Goal: Task Accomplishment & Management: Manage account settings

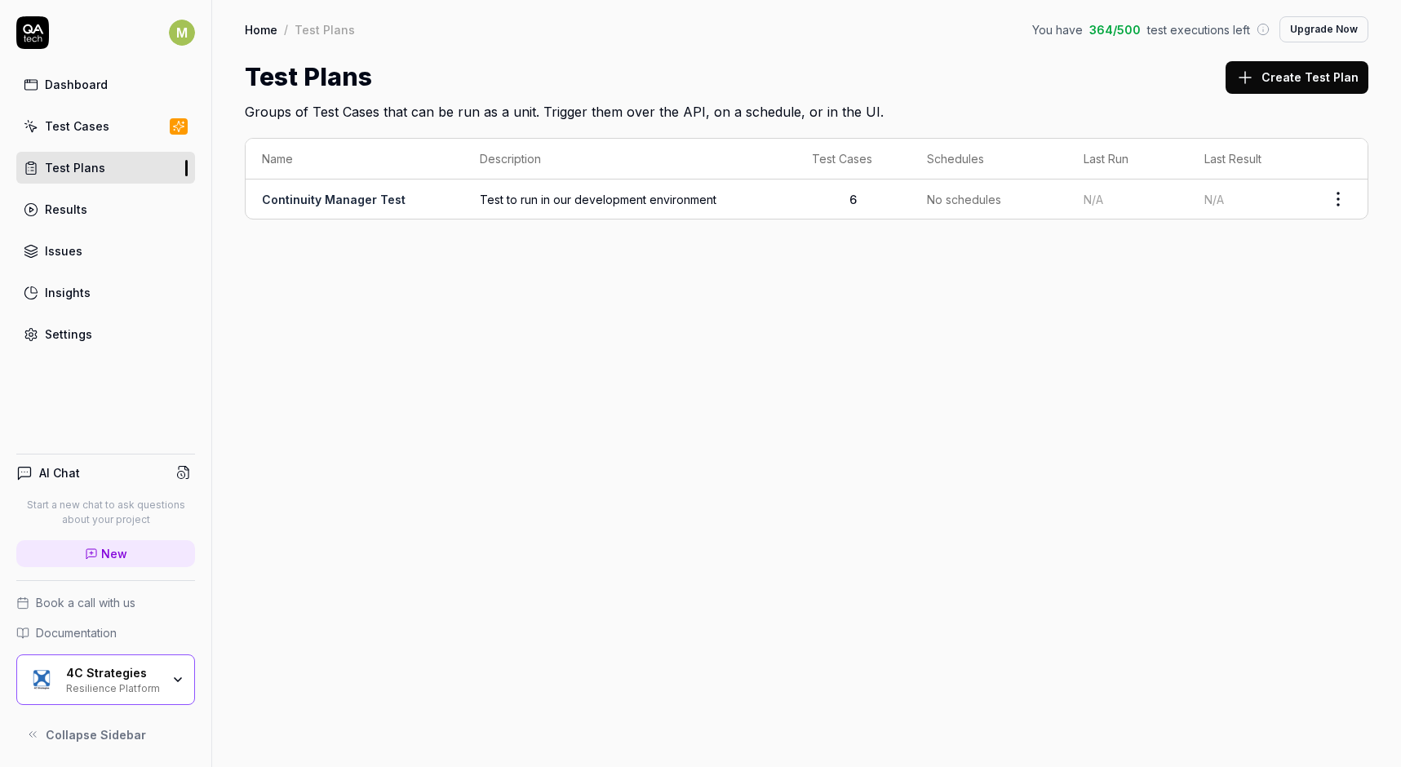
click at [73, 122] on div "Test Cases" at bounding box center [77, 126] width 64 height 17
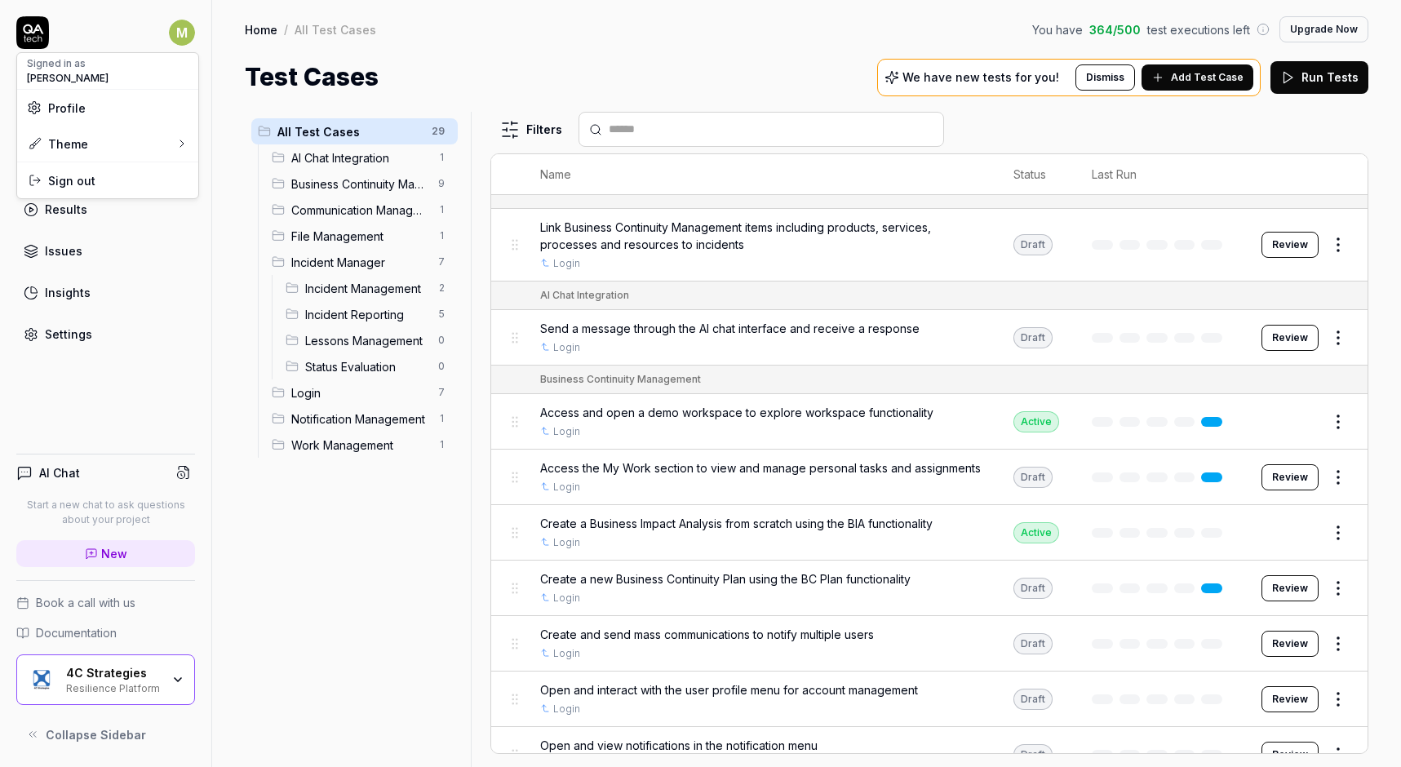
click at [182, 34] on html "M Dashboard Test Cases Test Plans Results Issues Insights Settings AI Chat Star…" at bounding box center [700, 383] width 1401 height 767
click at [102, 101] on span "Profile" at bounding box center [108, 108] width 162 height 17
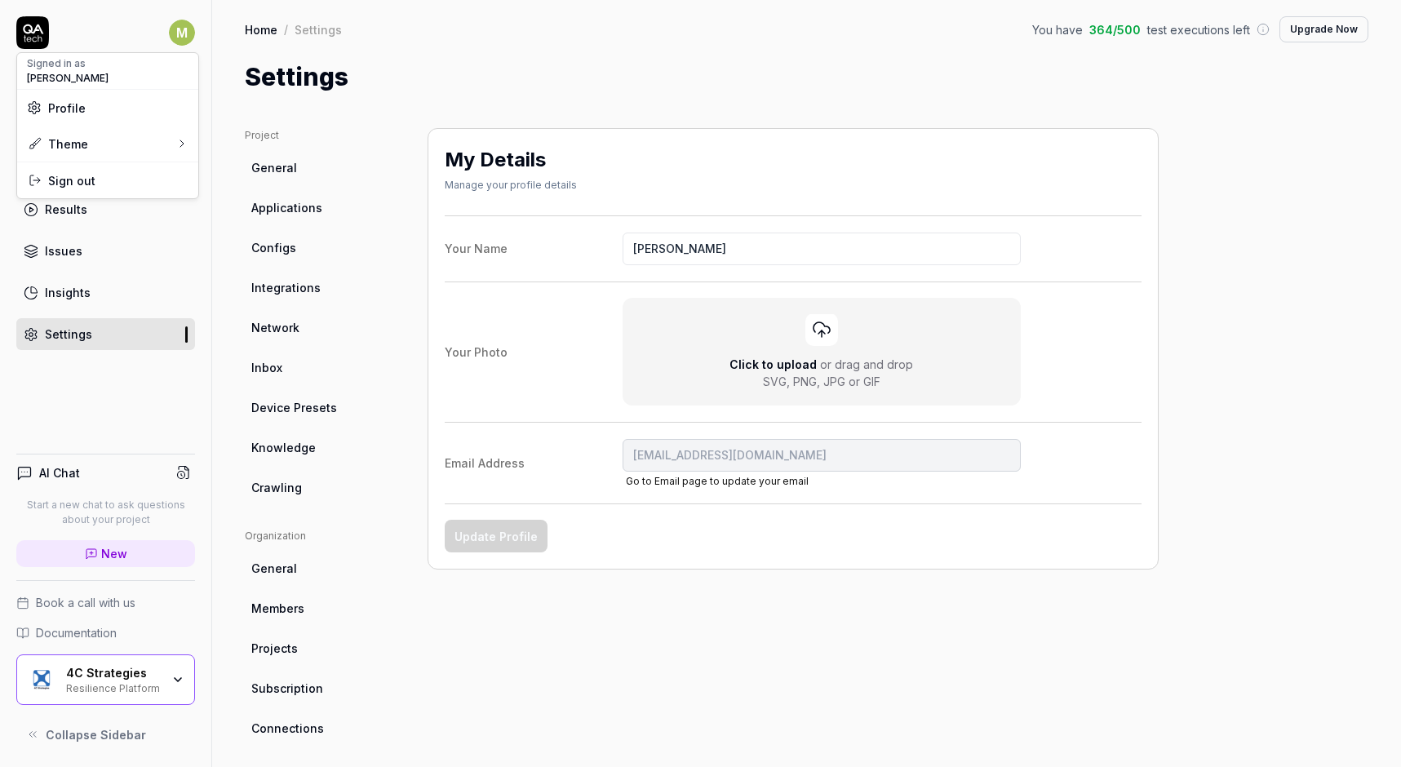
click at [814, 324] on html "M Dashboard Test Cases Test Plans Results Issues Insights Settings AI Chat Star…" at bounding box center [700, 383] width 1401 height 767
click at [806, 375] on div "SVG, PNG, JPG or GIF" at bounding box center [822, 381] width 118 height 17
click at [0, 0] on input "Click to upload or drag and drop SVG, PNG, JPG or GIF" at bounding box center [0, 0] width 0 height 0
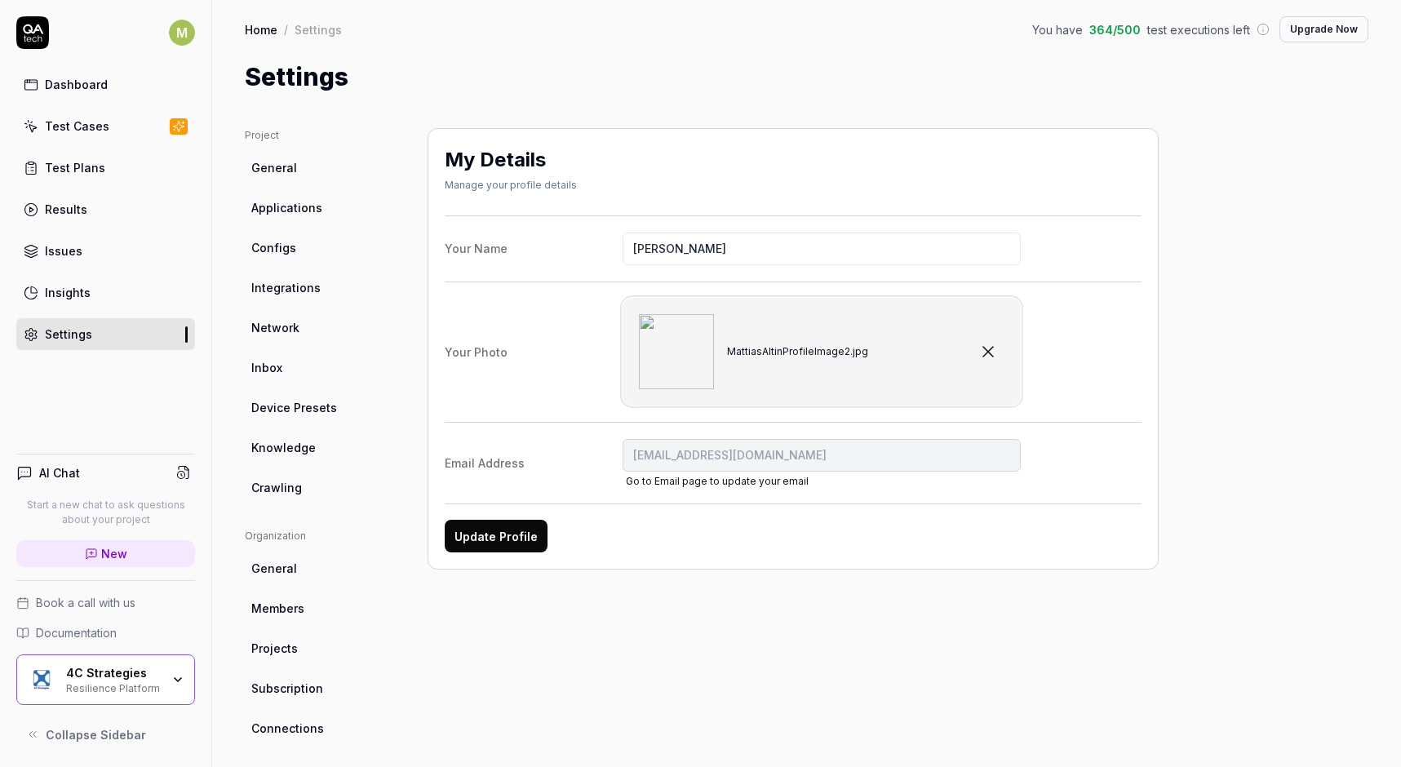
click at [702, 351] on img at bounding box center [676, 351] width 75 height 75
click at [0, 0] on input "MattiasAltinProfileImage2.jpg" at bounding box center [0, 0] width 0 height 0
click at [495, 534] on button "Update Profile" at bounding box center [496, 536] width 103 height 33
click at [71, 288] on div "Insights" at bounding box center [68, 292] width 46 height 17
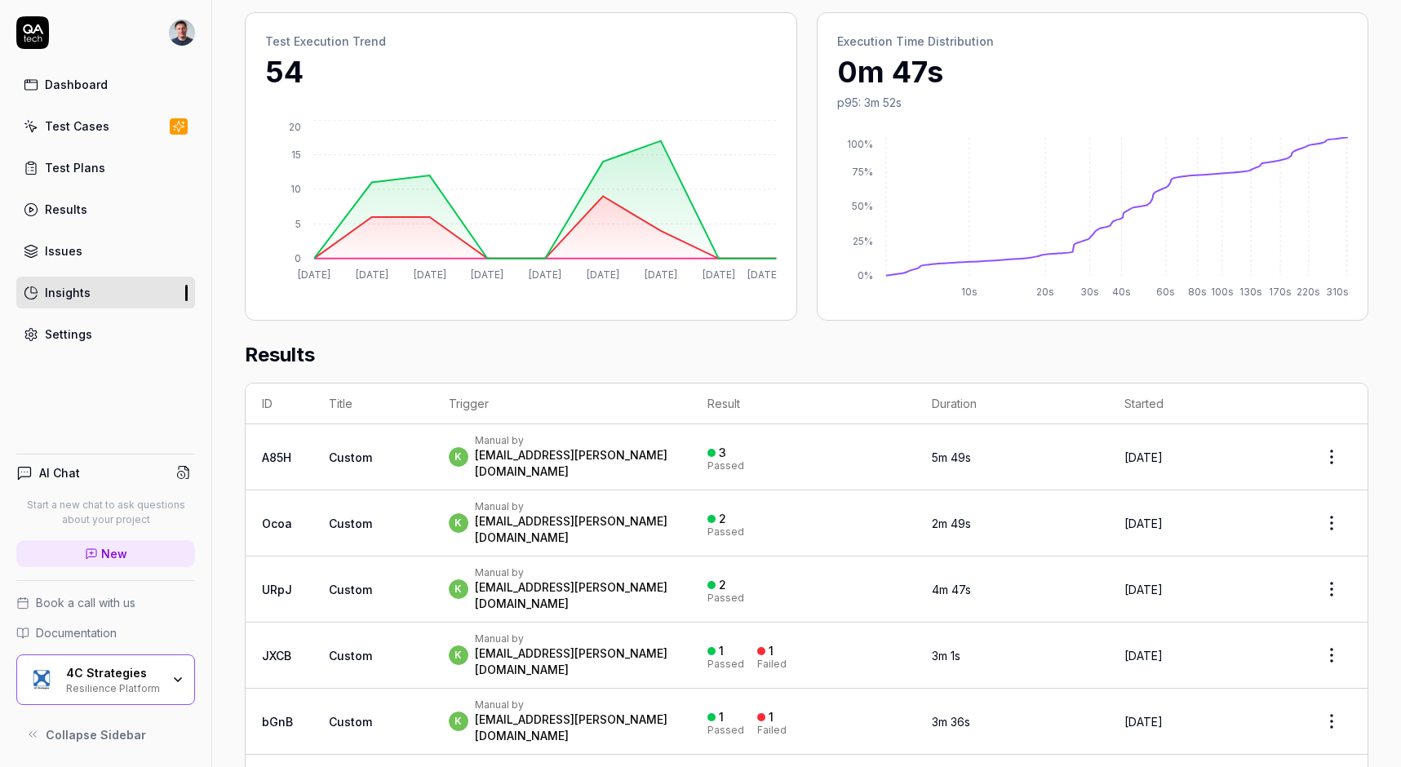
scroll to position [237, 0]
click at [53, 250] on div "Issues" at bounding box center [64, 250] width 38 height 17
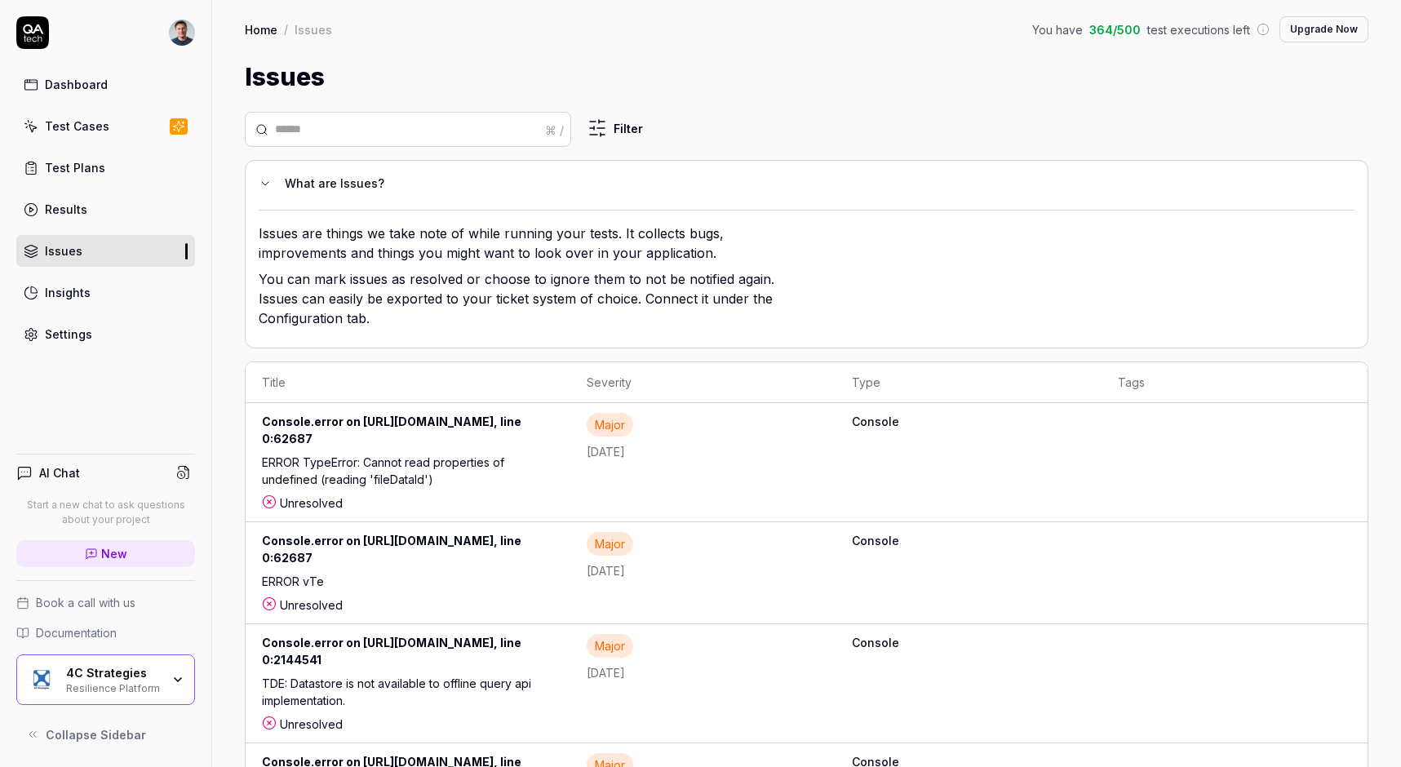
click at [79, 208] on div "Results" at bounding box center [66, 209] width 42 height 17
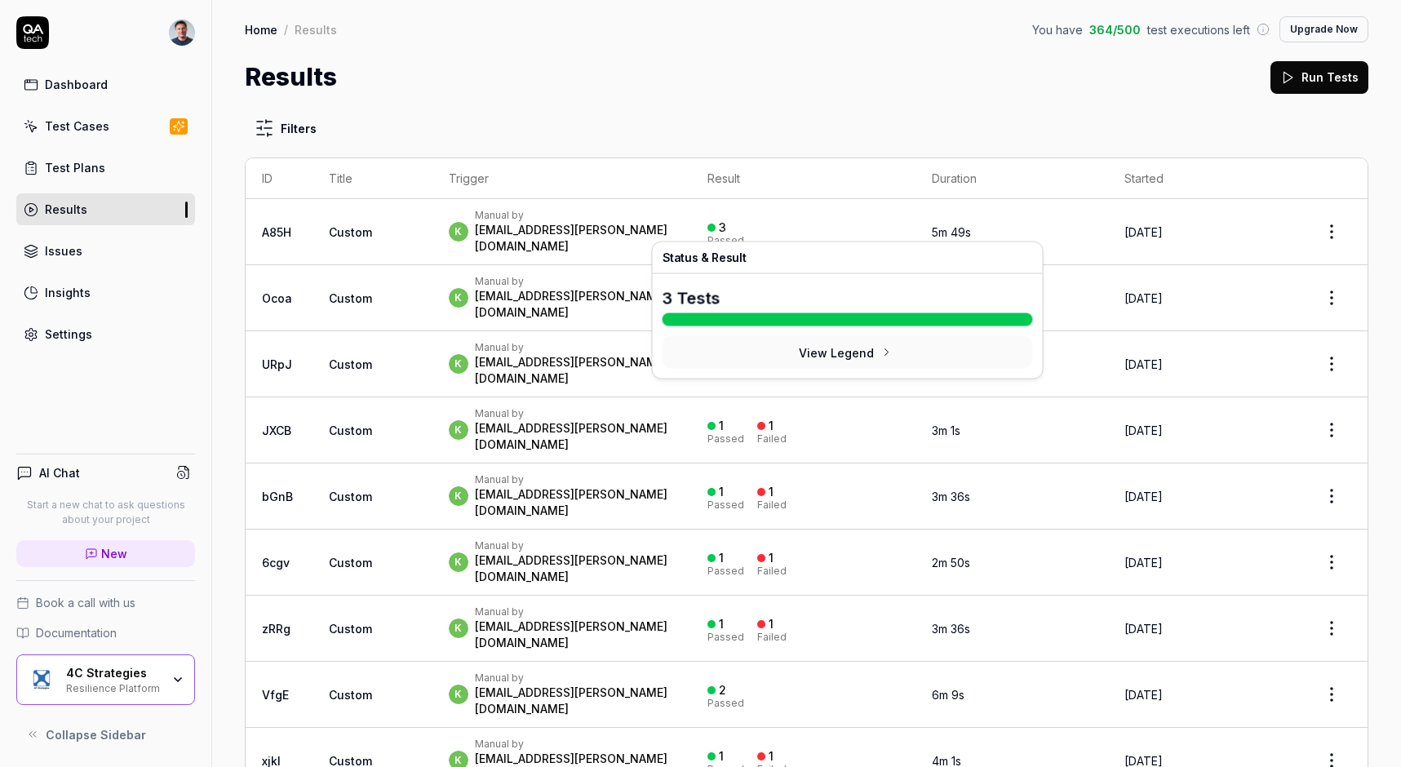
click at [744, 222] on div "3 Passed" at bounding box center [726, 232] width 37 height 27
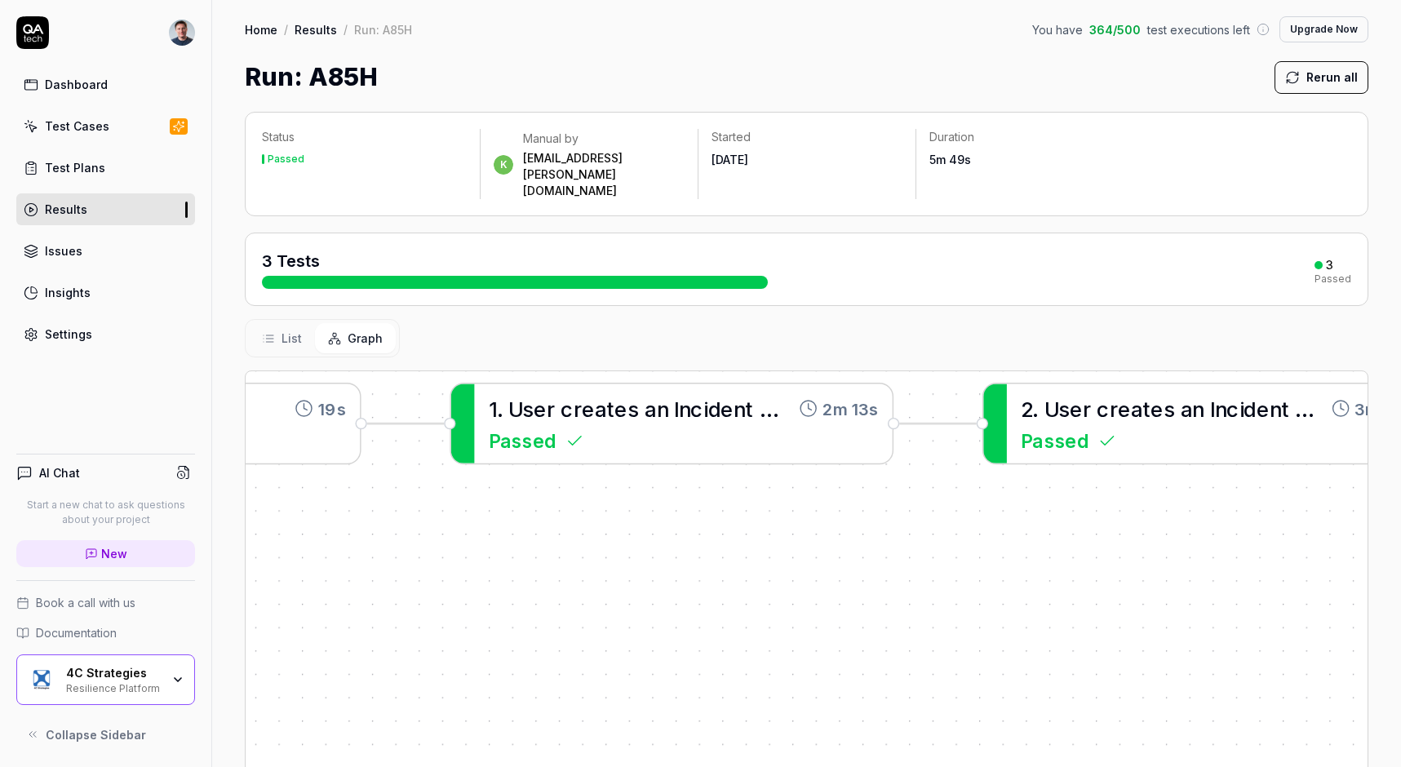
drag, startPoint x: 1125, startPoint y: 561, endPoint x: 752, endPoint y: 547, distance: 372.4
click at [752, 549] on div "1 . U s e r c r e a t e s a n I n c i d e n t R e p o r t a n d s a v e s i t a…" at bounding box center [807, 677] width 1122 height 612
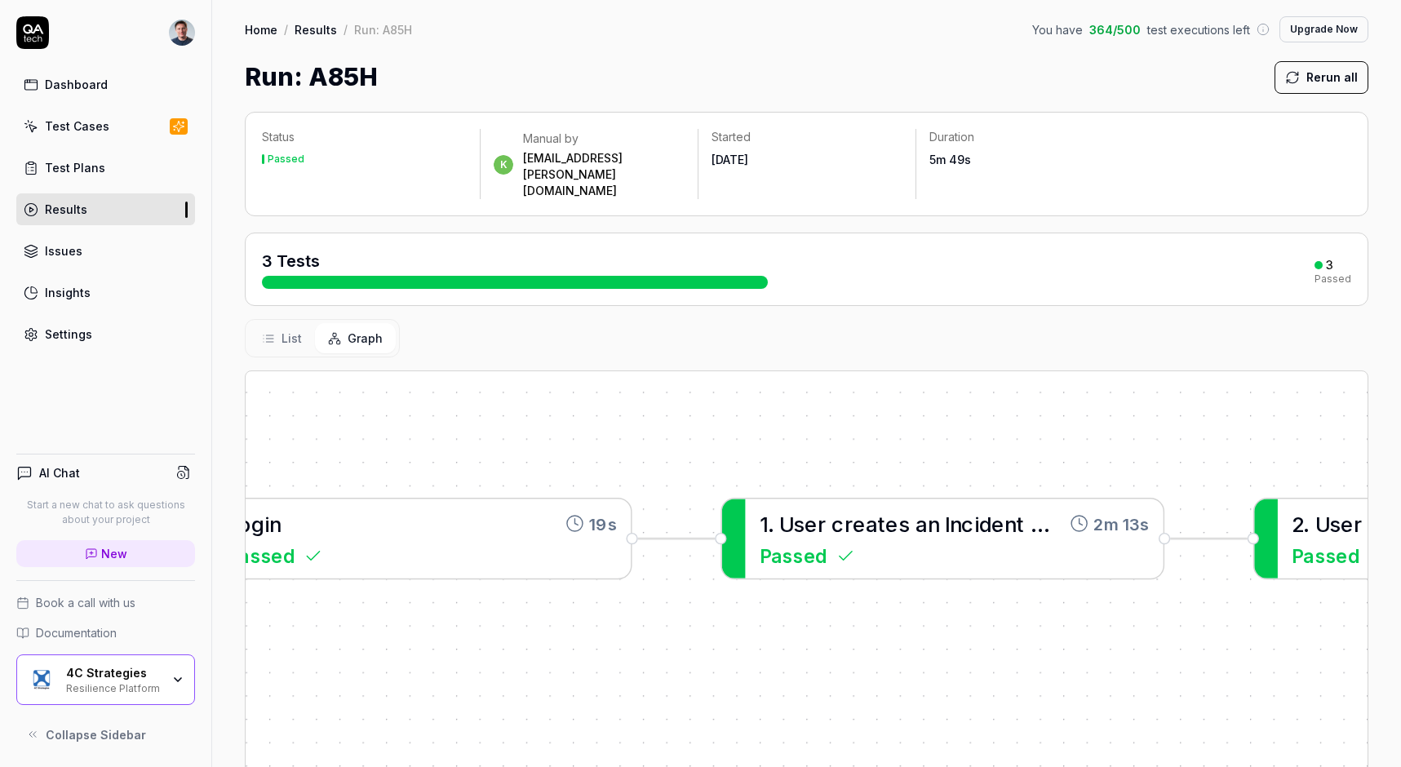
drag, startPoint x: 885, startPoint y: 549, endPoint x: 1157, endPoint y: 664, distance: 295.1
click at [1157, 664] on div "1 . U s e r c r e a t e s a n I n c i d e n t R e p o r t a n d s a v e s i t a…" at bounding box center [807, 677] width 1122 height 612
click at [1308, 74] on button "Rerun all" at bounding box center [1322, 77] width 94 height 33
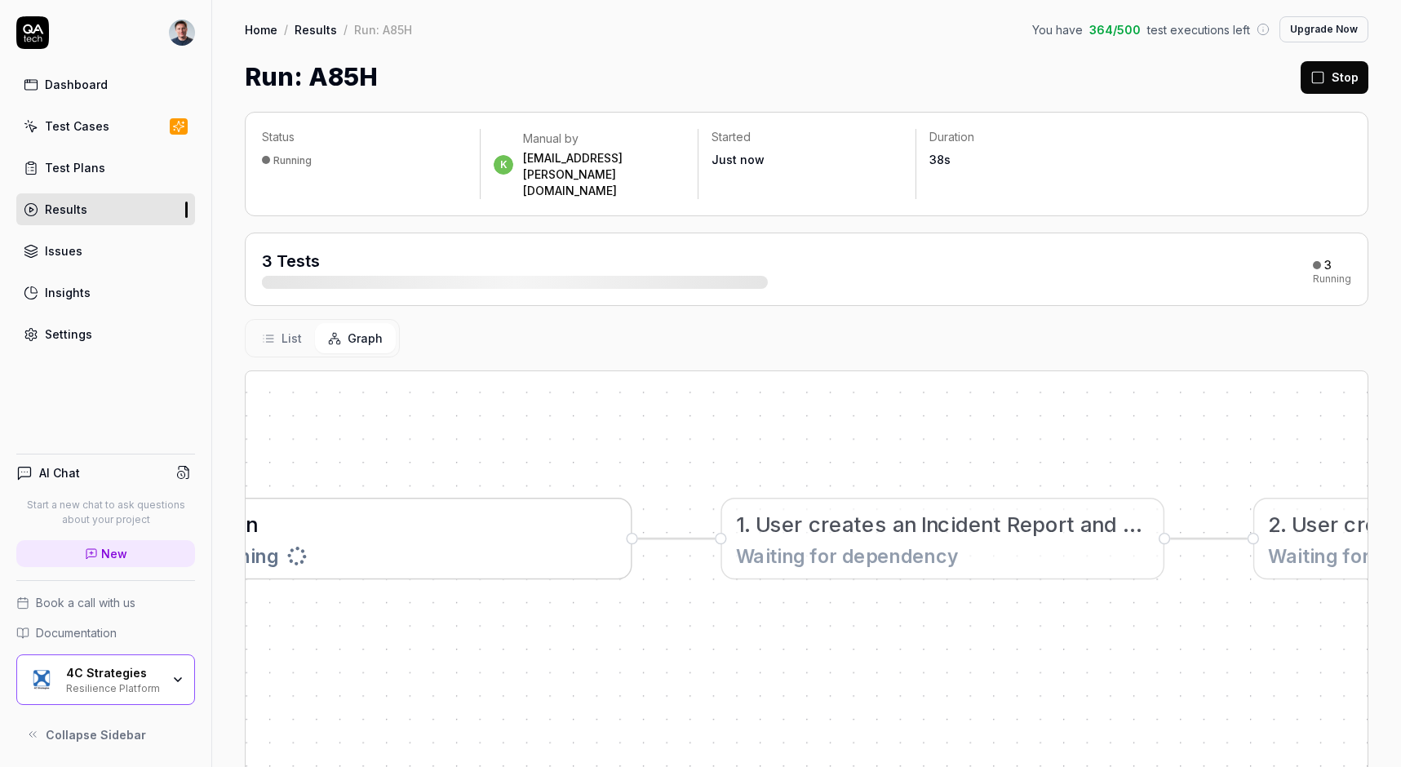
click at [283, 330] on span "List" at bounding box center [292, 338] width 20 height 17
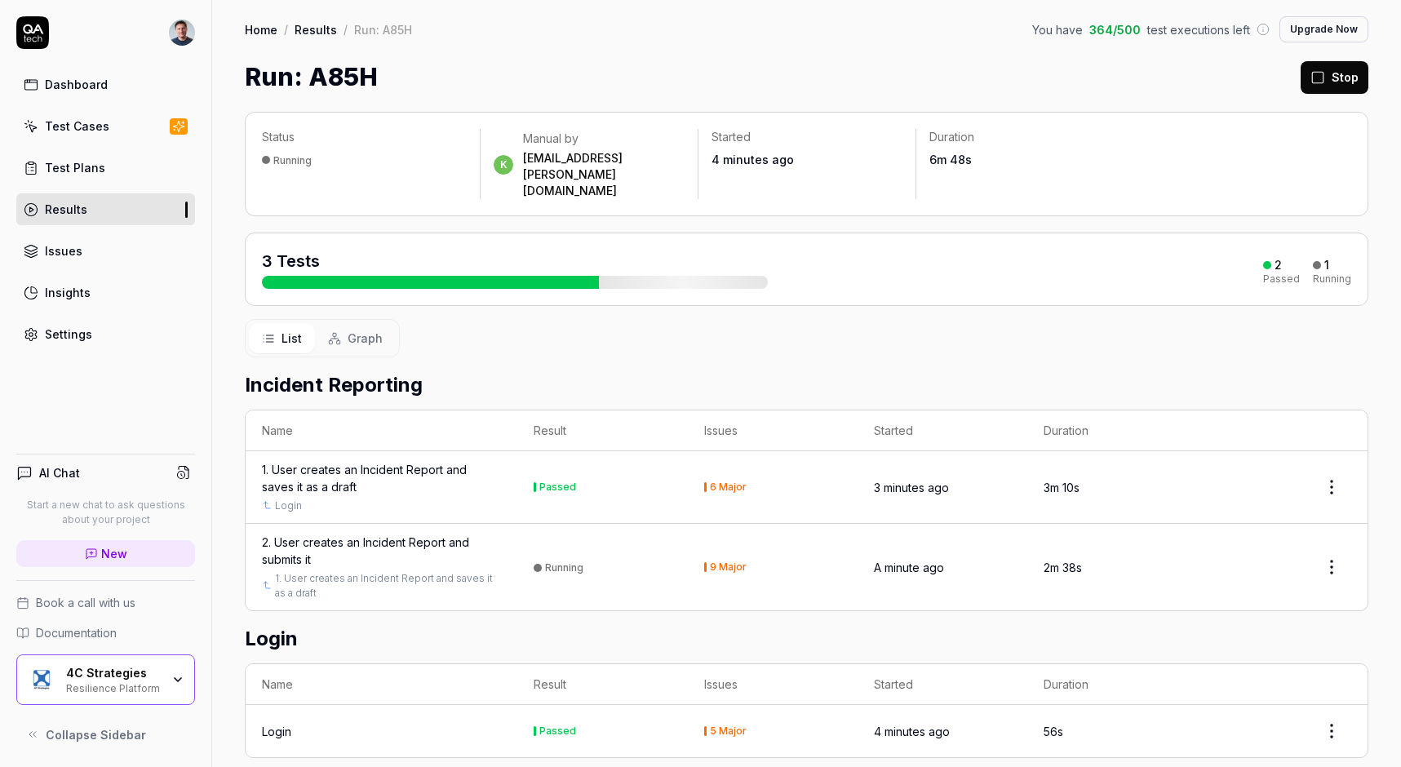
click at [568, 276] on div at bounding box center [430, 282] width 337 height 13
click at [750, 276] on div at bounding box center [515, 282] width 506 height 13
click at [1321, 261] on div at bounding box center [1319, 265] width 8 height 8
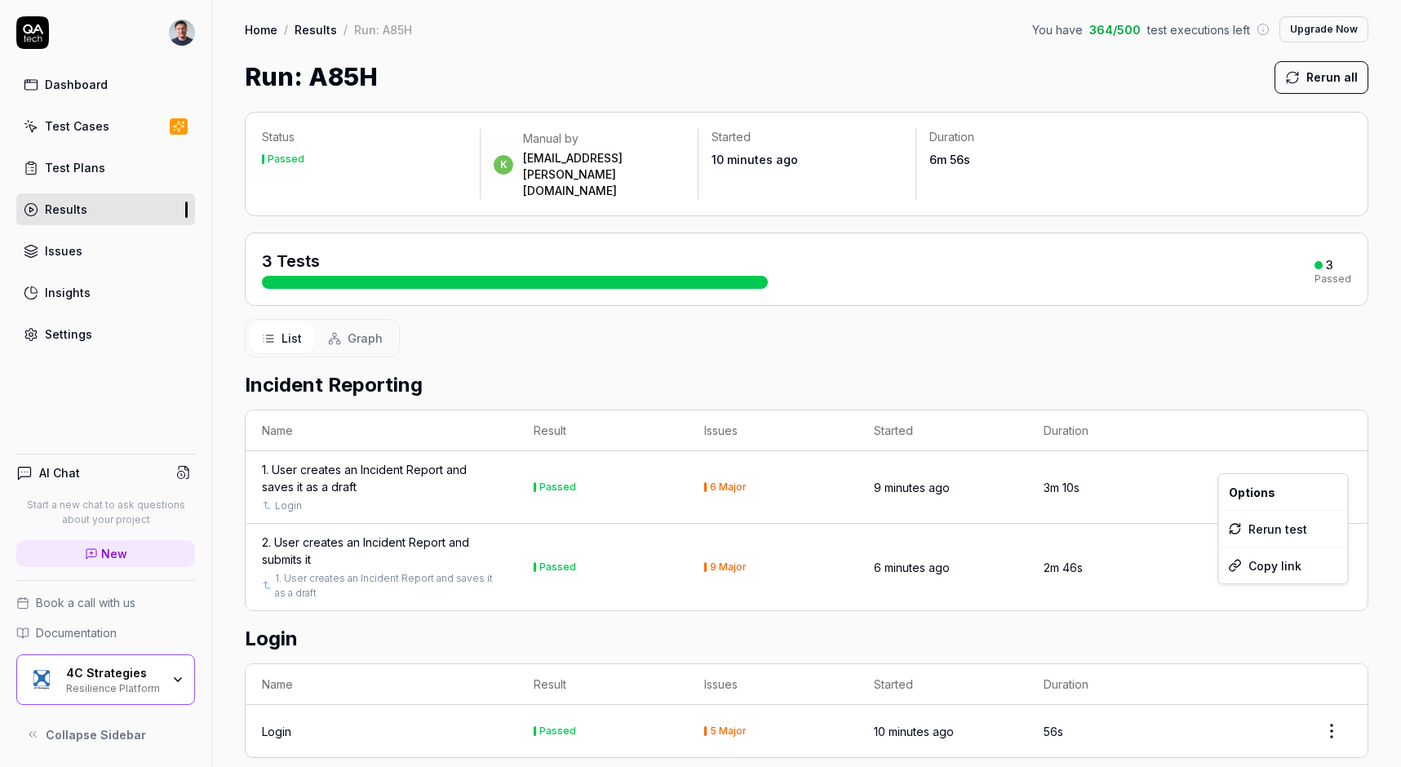
click at [1329, 455] on html "Dashboard Test Cases Test Plans Results Issues Insights Settings AI Chat Start …" at bounding box center [700, 383] width 1401 height 767
click at [1129, 445] on html "Dashboard Test Cases Test Plans Results Issues Insights Settings AI Chat Start …" at bounding box center [700, 383] width 1401 height 767
click at [305, 461] on div "1. User creates an Incident Report and saves it as a draft" at bounding box center [381, 478] width 239 height 34
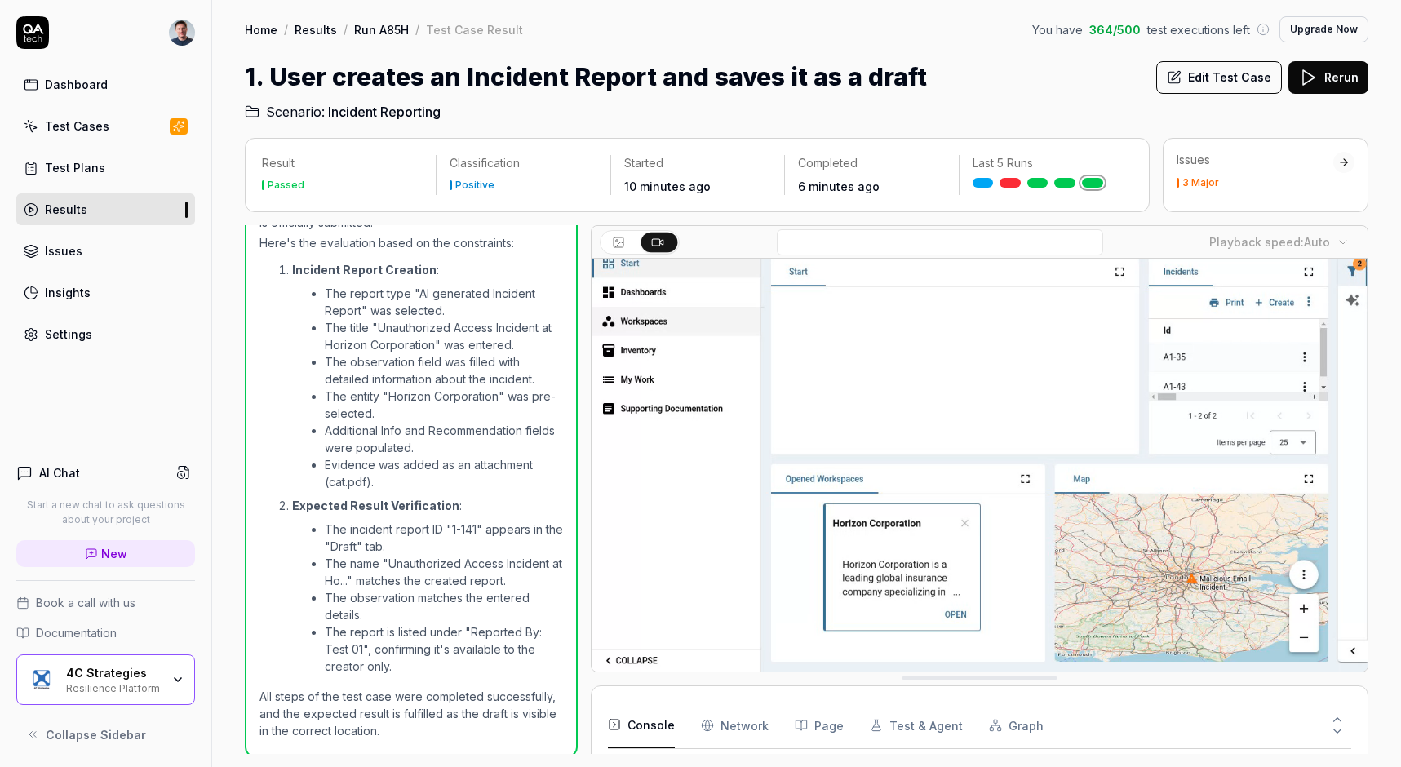
scroll to position [71, 0]
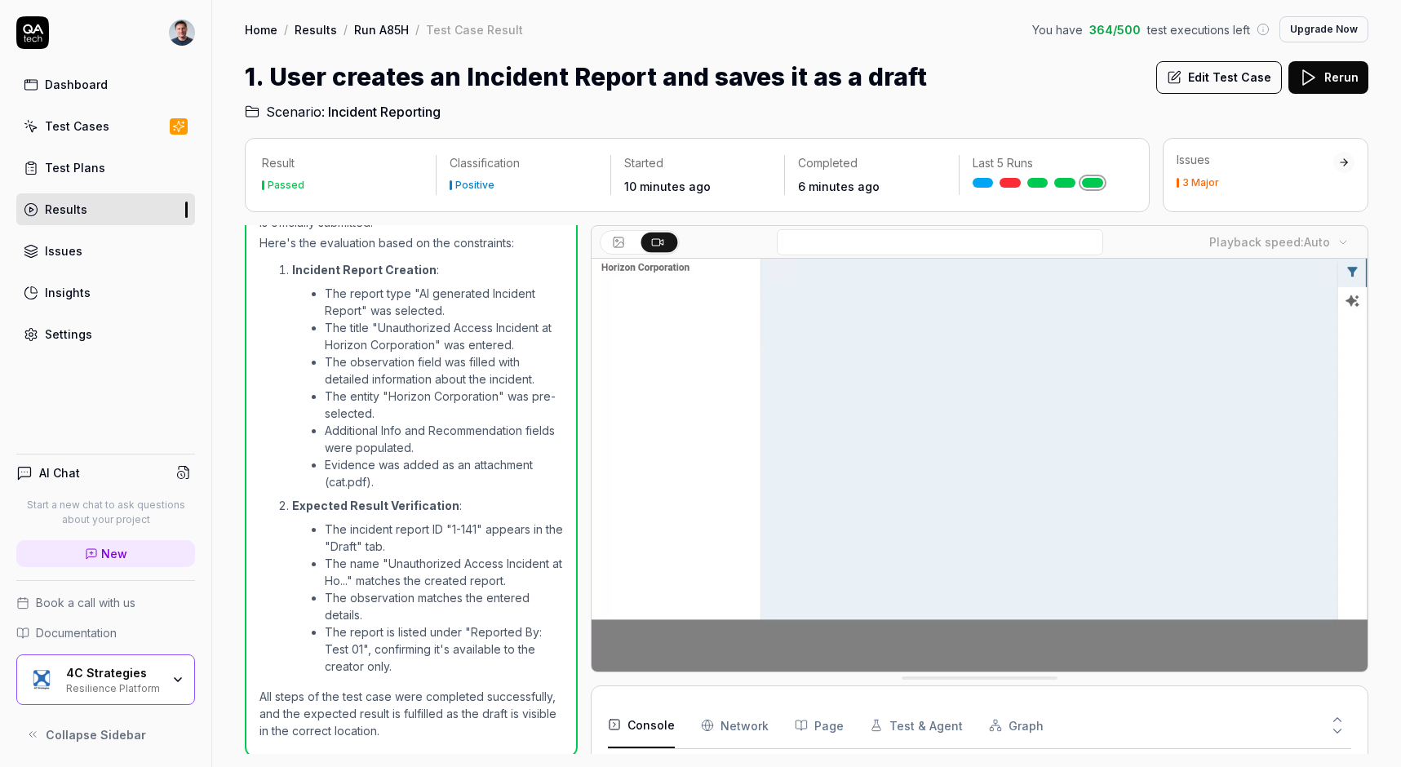
click at [863, 185] on time "6 minutes ago" at bounding box center [839, 187] width 82 height 14
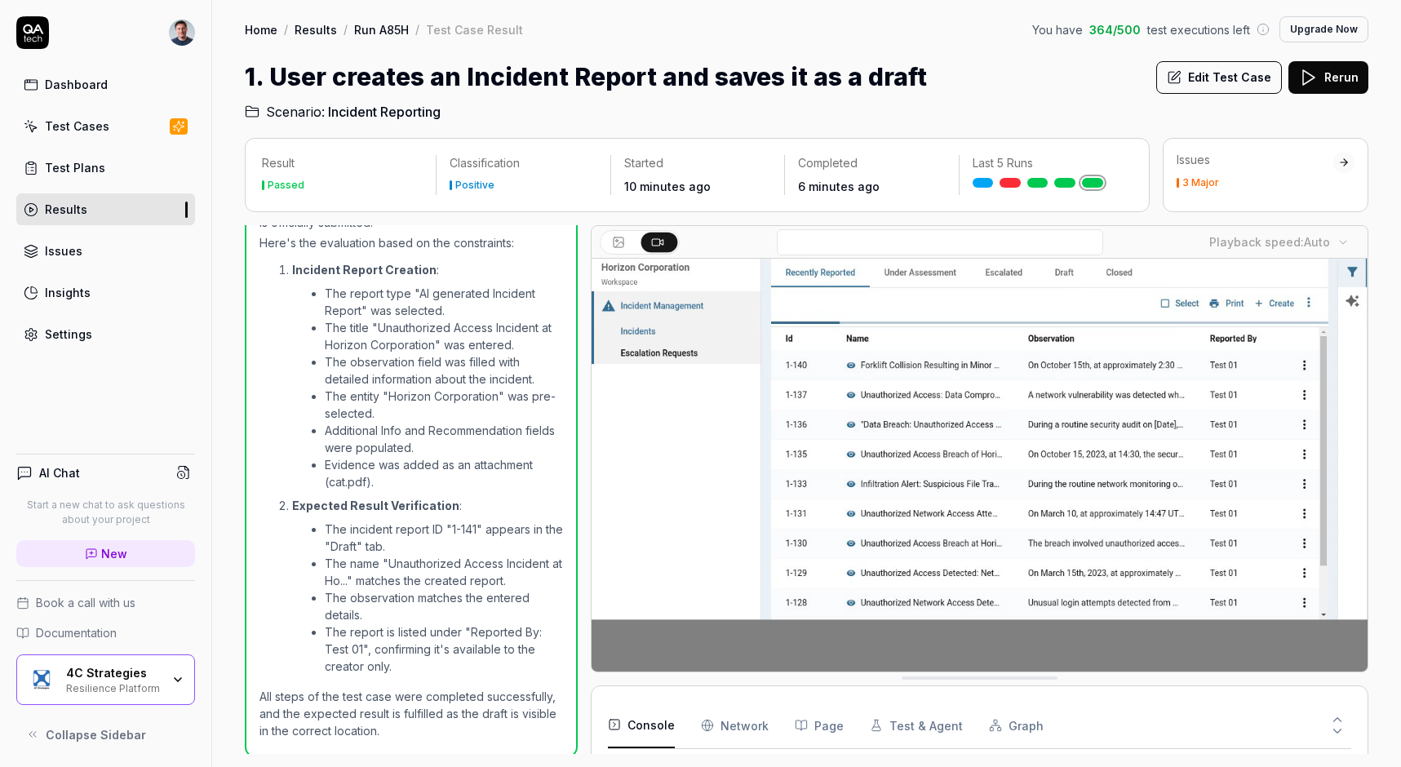
scroll to position [0, 0]
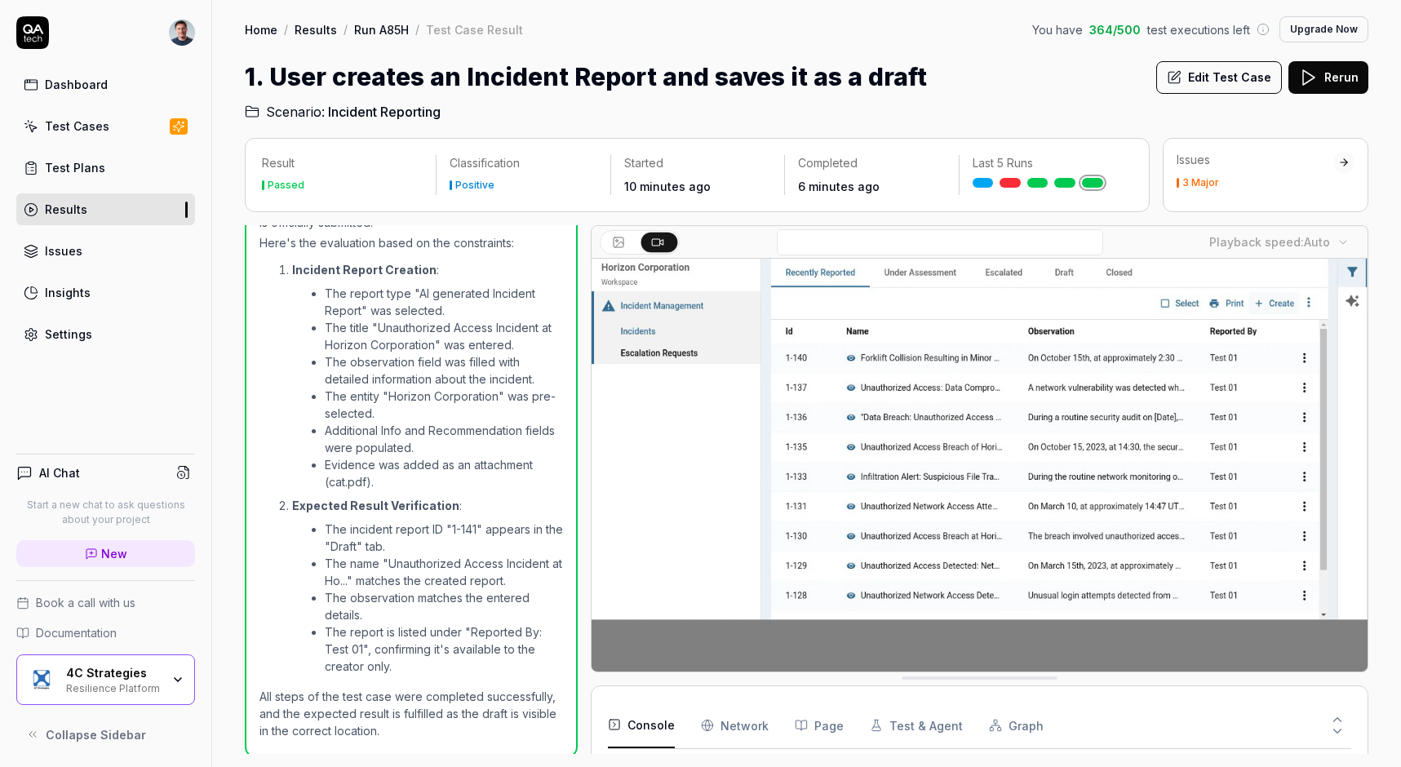
click at [624, 719] on button "Console" at bounding box center [641, 726] width 67 height 46
click at [659, 730] on button "Console" at bounding box center [641, 726] width 67 height 46
click at [714, 731] on Requests "Network" at bounding box center [735, 726] width 68 height 46
click at [803, 734] on button "Page" at bounding box center [819, 726] width 49 height 46
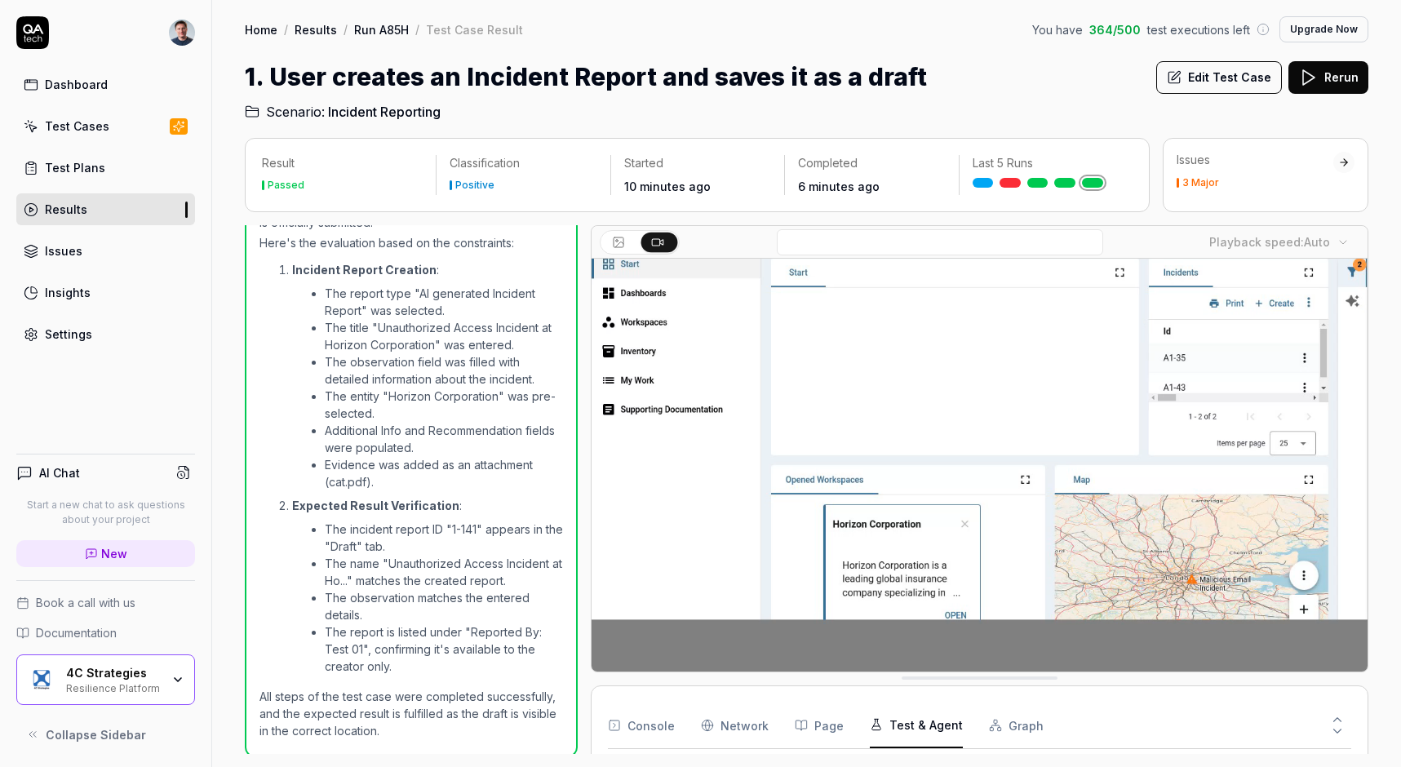
click at [898, 724] on button "Test & Agent" at bounding box center [916, 726] width 93 height 46
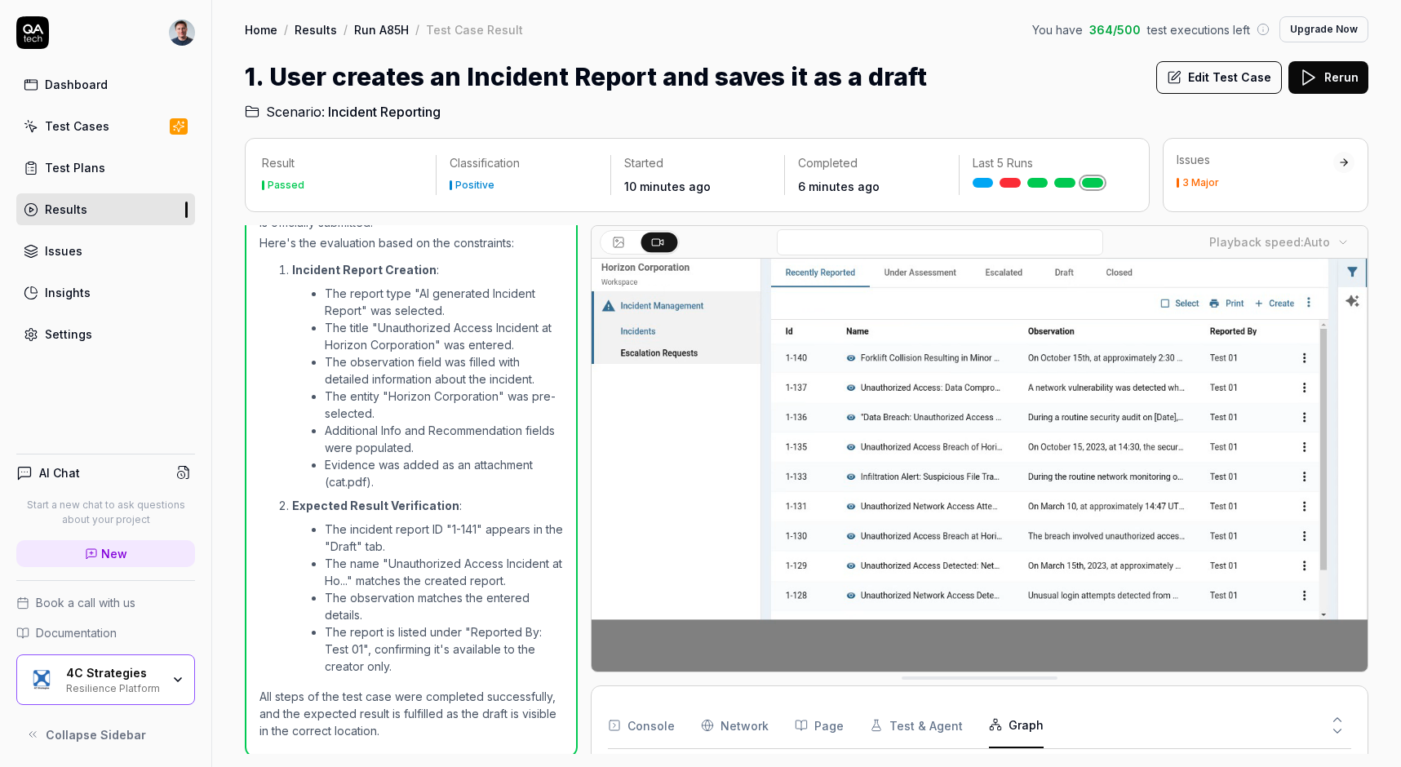
click at [989, 738] on button "Graph" at bounding box center [1016, 726] width 55 height 46
click at [1336, 720] on icon at bounding box center [1337, 720] width 7 height 4
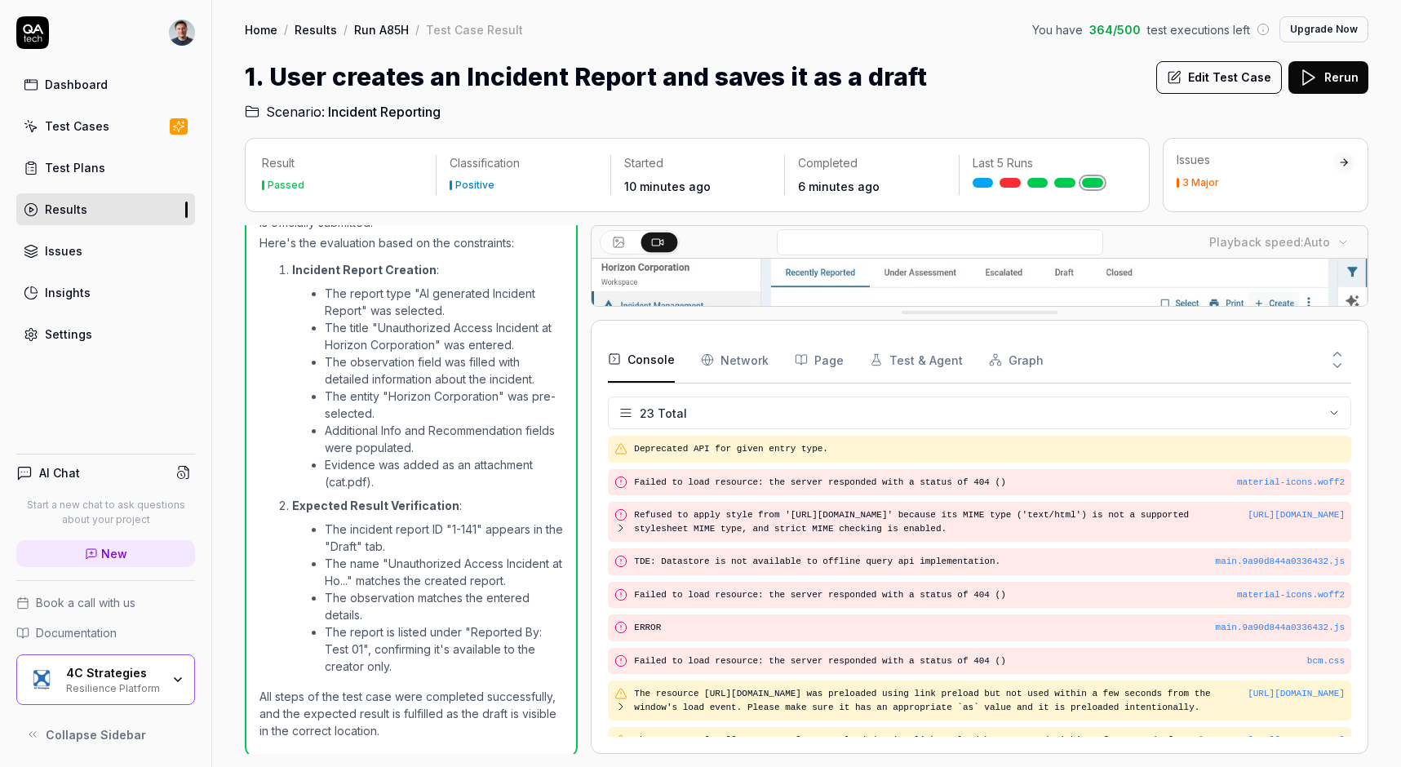
click at [659, 360] on button "Console" at bounding box center [641, 360] width 67 height 46
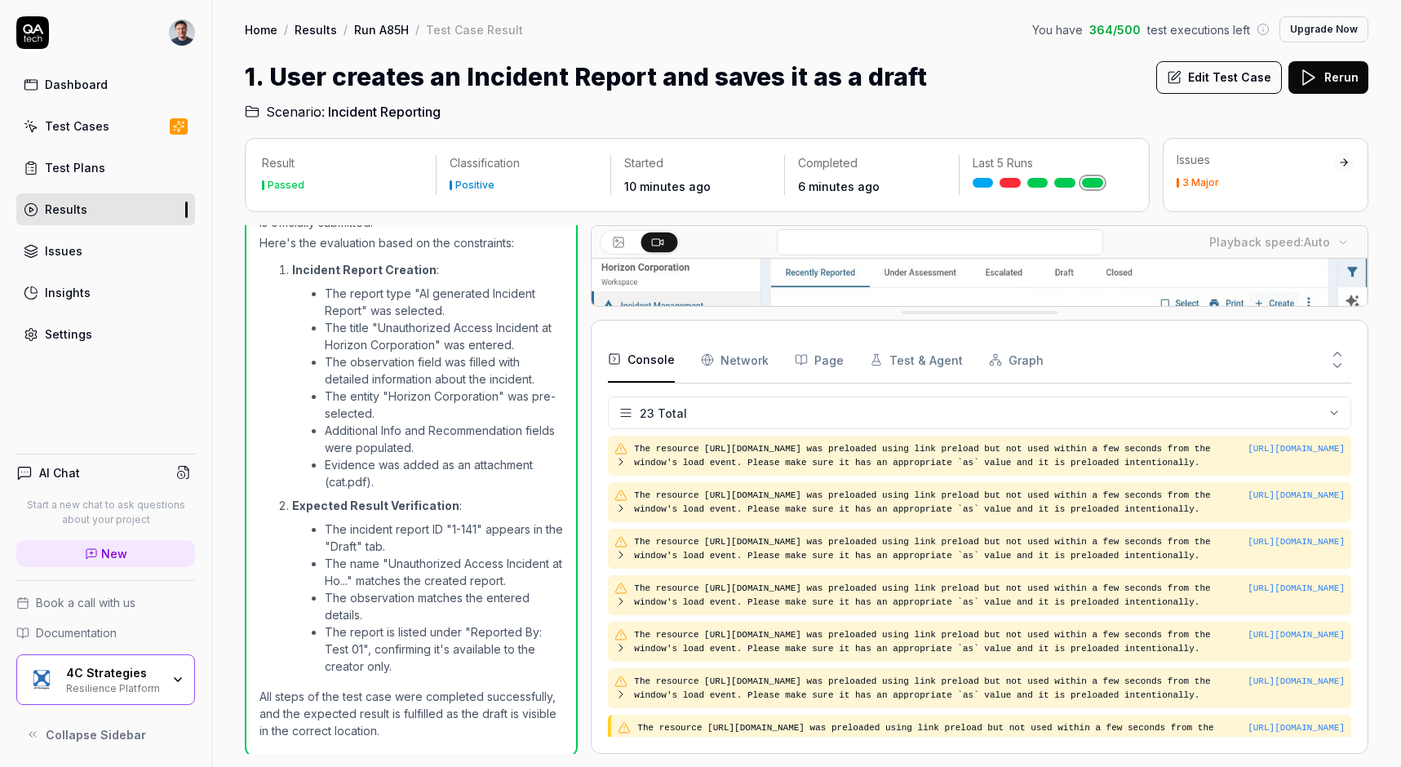
click at [752, 360] on Requests "Network" at bounding box center [735, 360] width 68 height 46
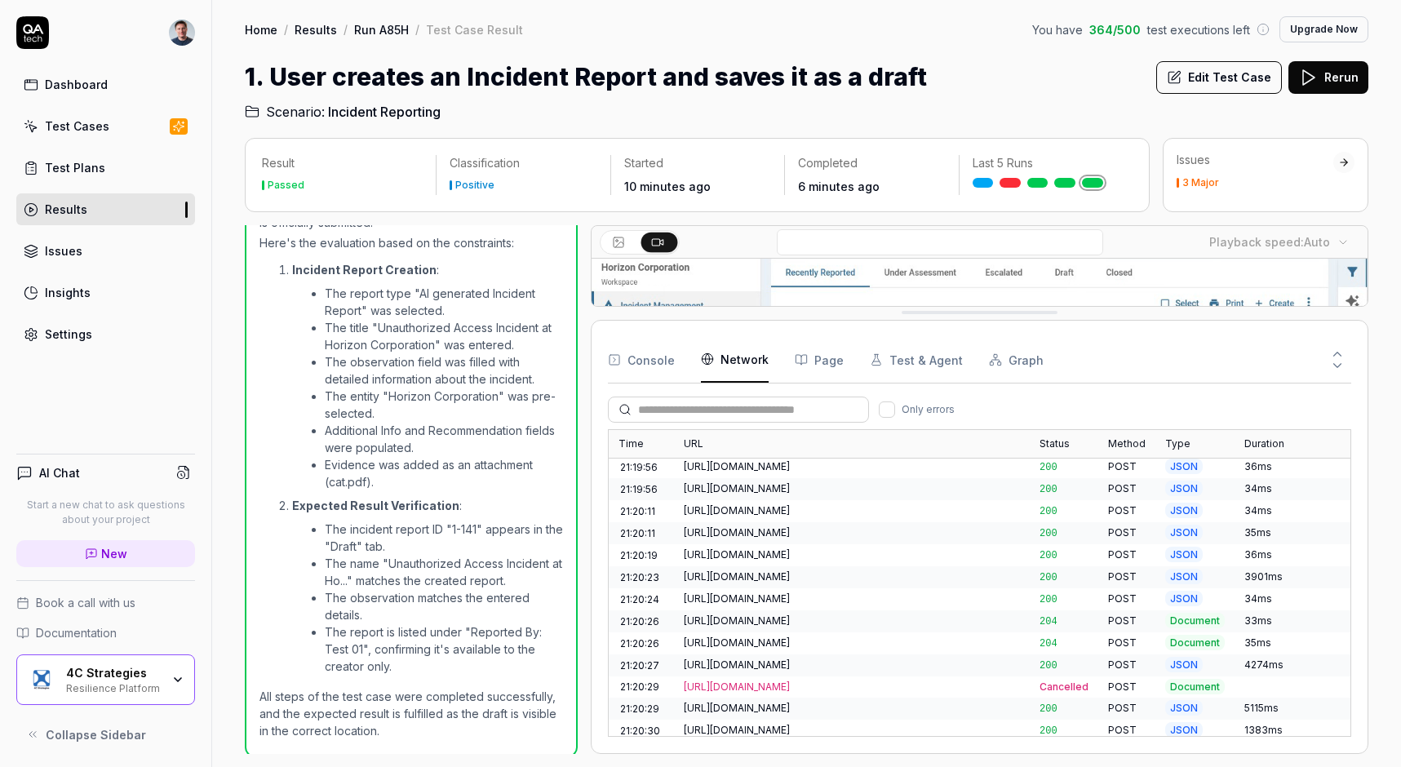
scroll to position [0, 0]
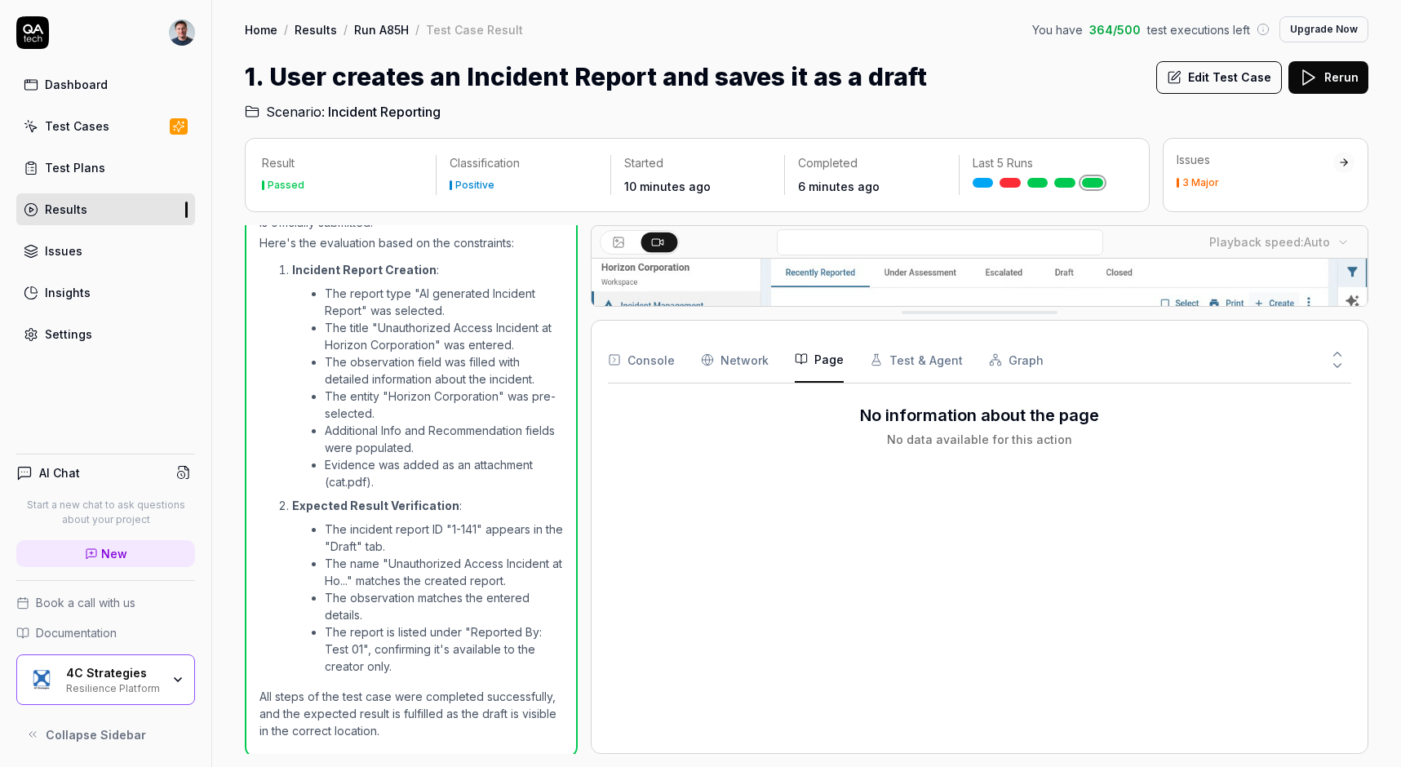
click at [801, 359] on icon "button" at bounding box center [801, 359] width 13 height 13
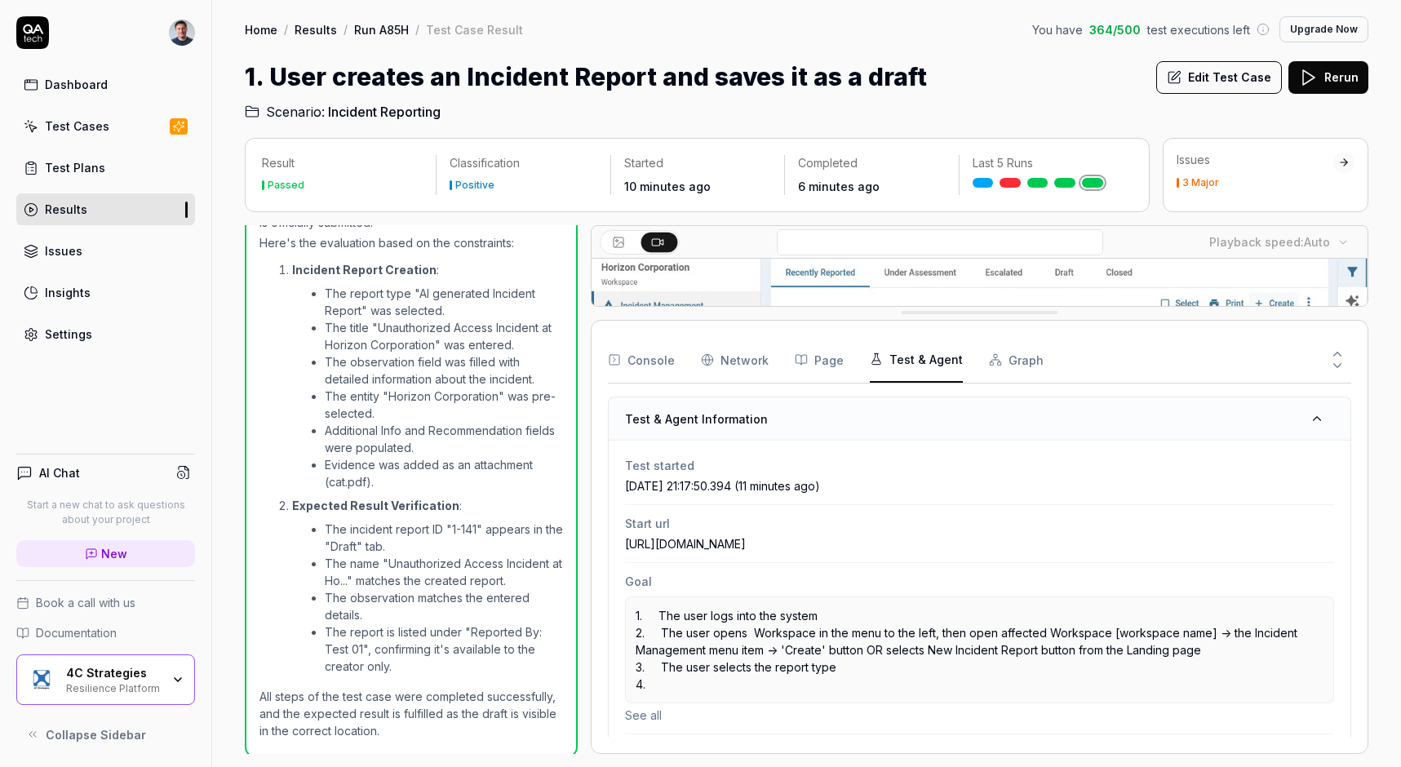
click at [901, 355] on button "Test & Agent" at bounding box center [916, 360] width 93 height 46
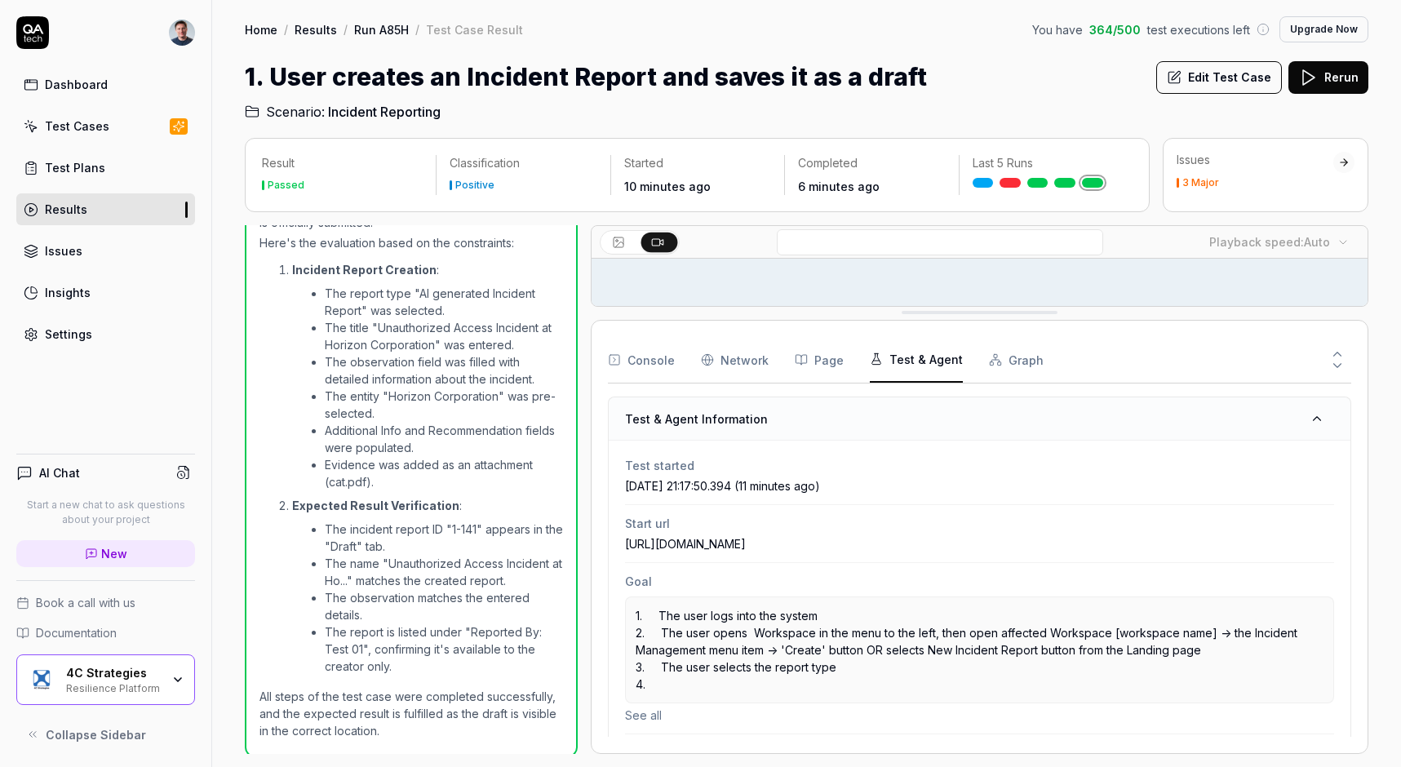
click at [1011, 353] on button "Graph" at bounding box center [1016, 360] width 55 height 46
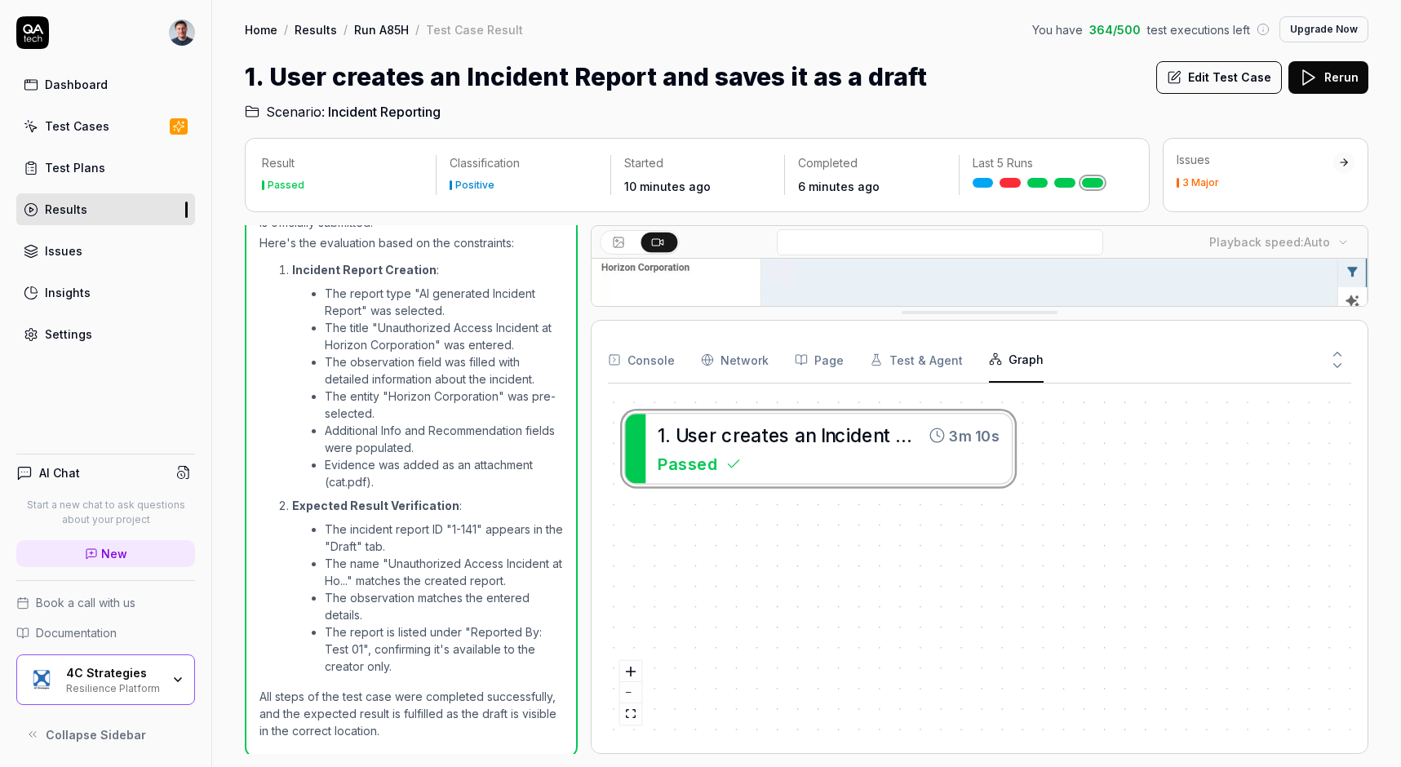
click at [1341, 366] on icon at bounding box center [1337, 365] width 15 height 15
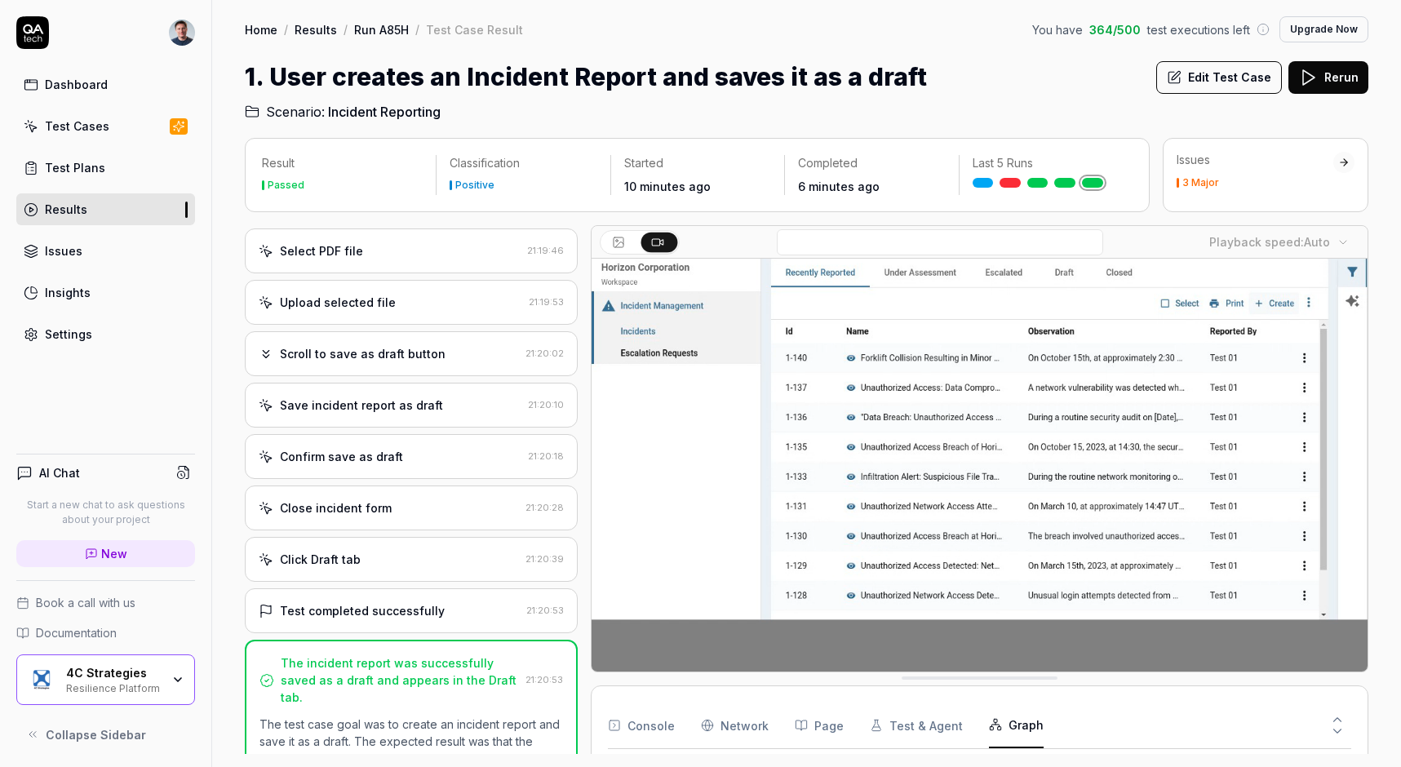
scroll to position [659, 0]
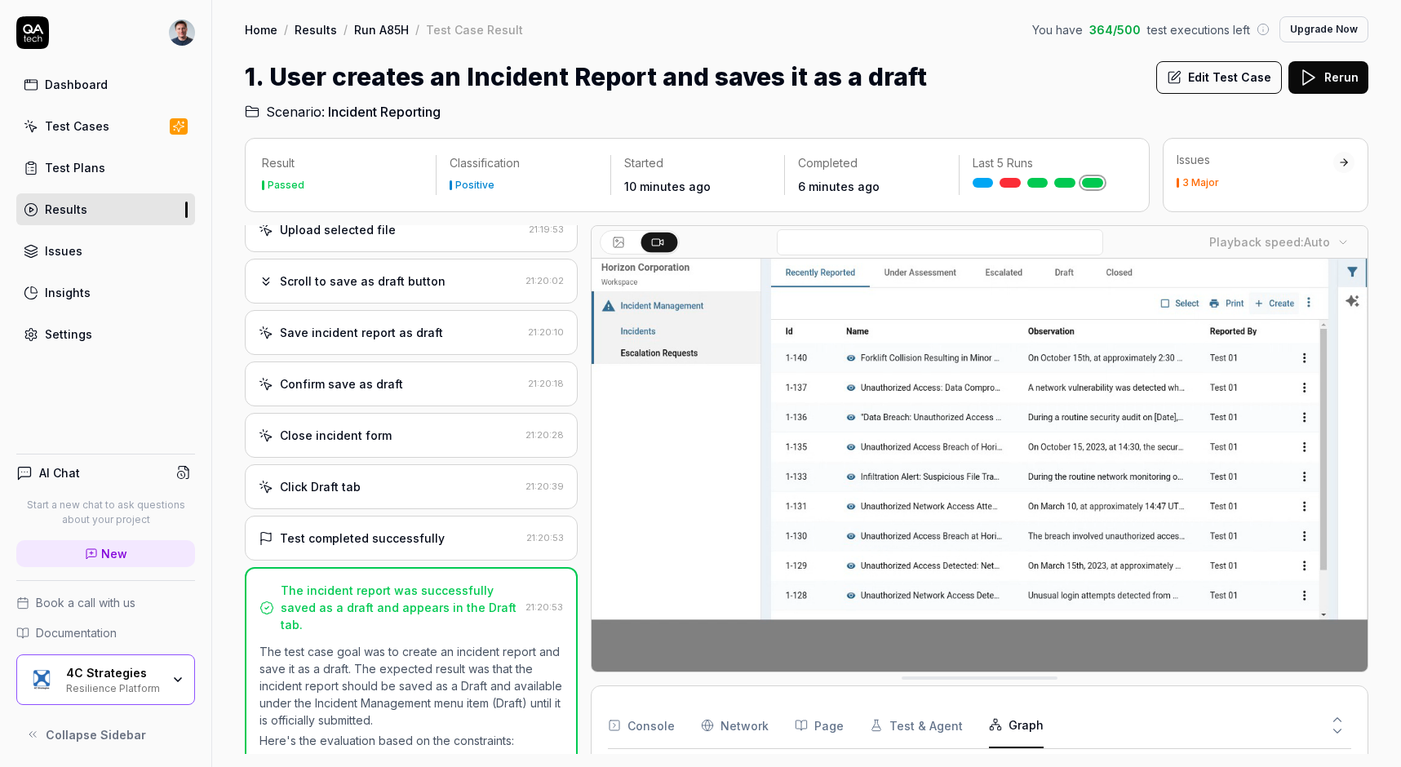
click at [1201, 184] on div "3 Major" at bounding box center [1201, 183] width 37 height 10
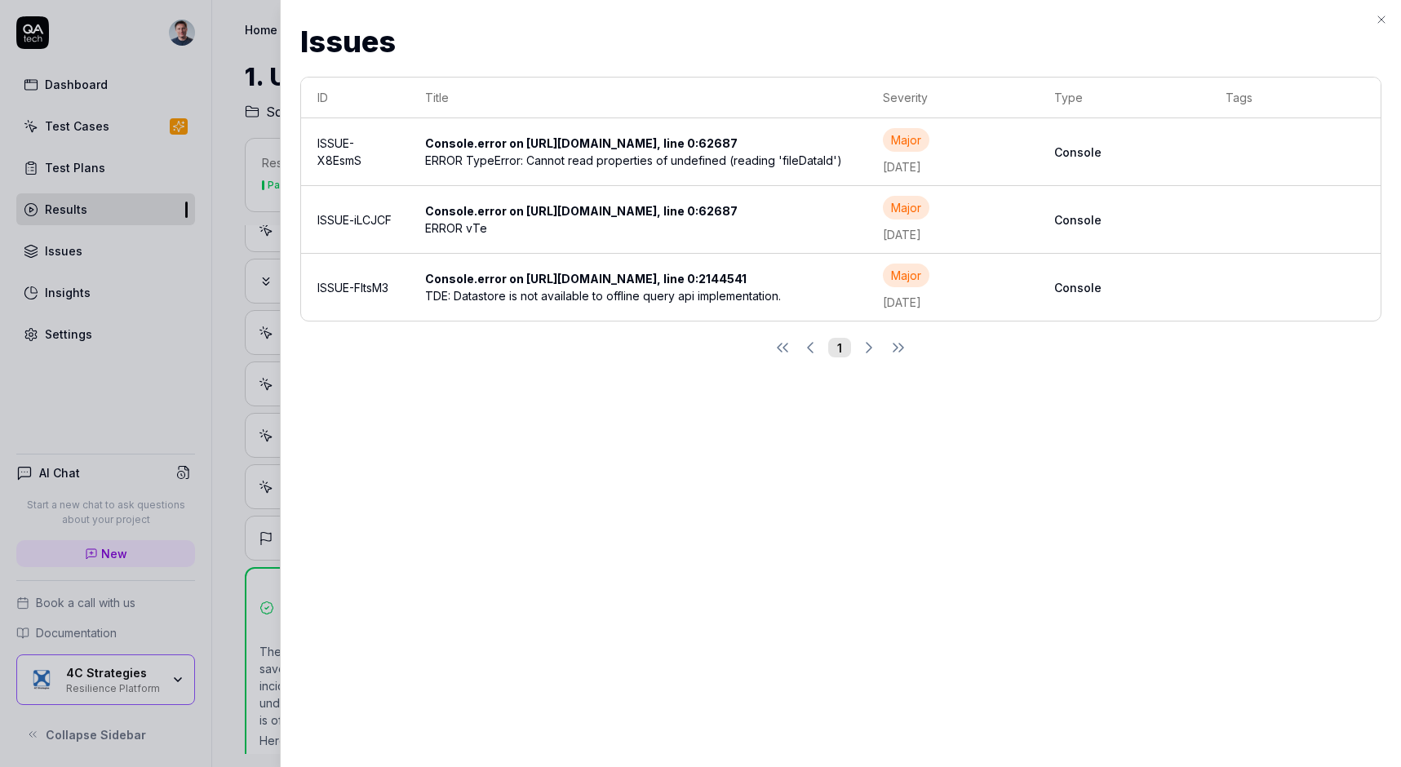
click at [473, 207] on div "Console.error on [URL][DOMAIN_NAME], line 0:62687" at bounding box center [588, 210] width 326 height 17
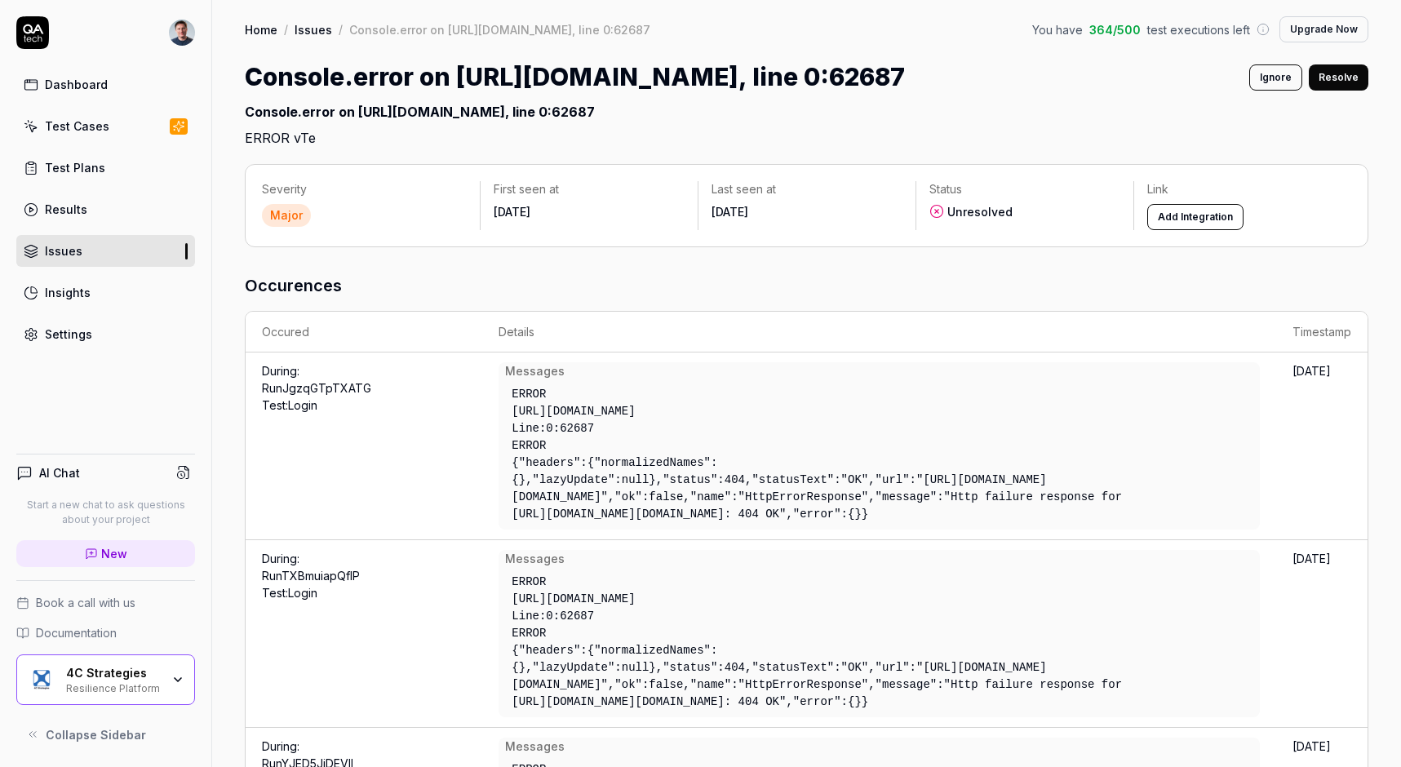
click at [75, 118] on div "Test Cases" at bounding box center [77, 126] width 64 height 17
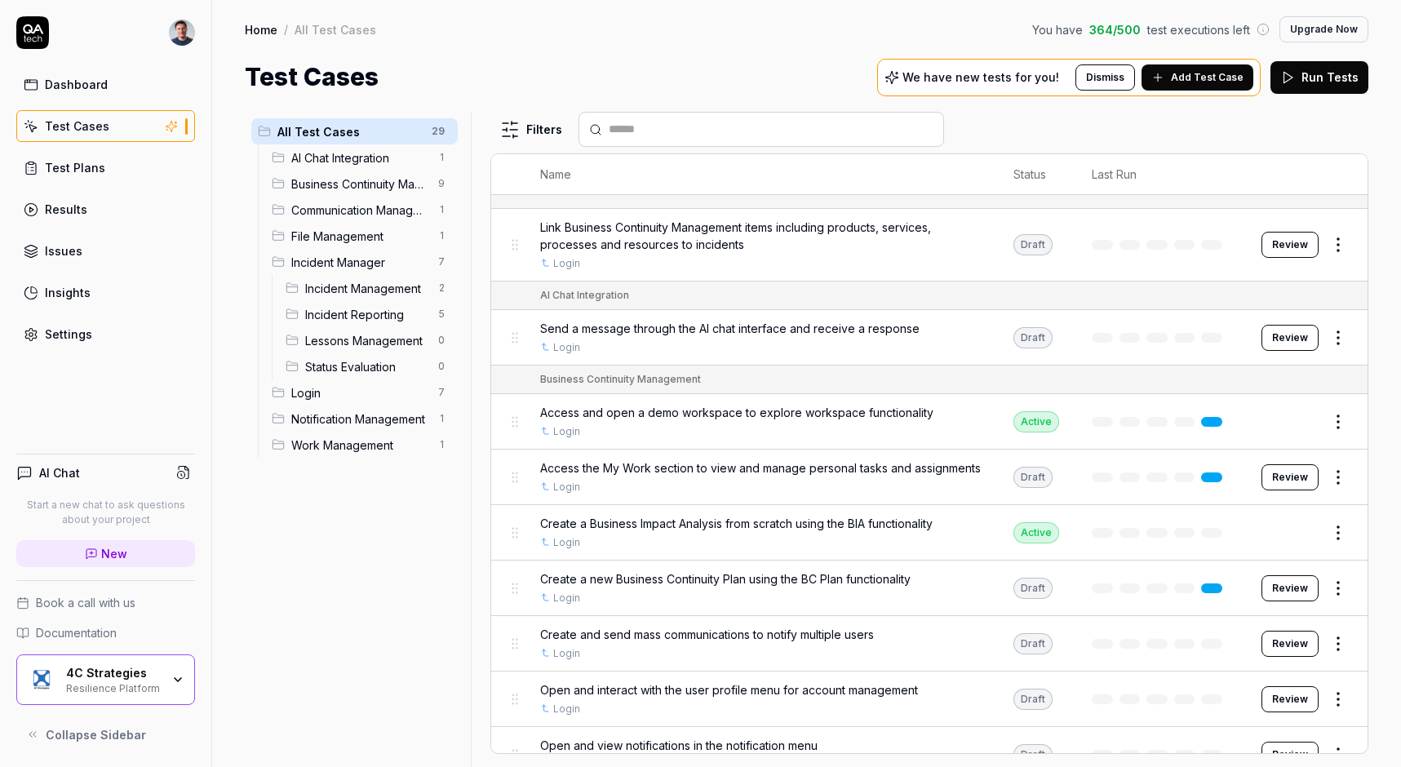
click at [68, 340] on div "Settings" at bounding box center [68, 334] width 47 height 17
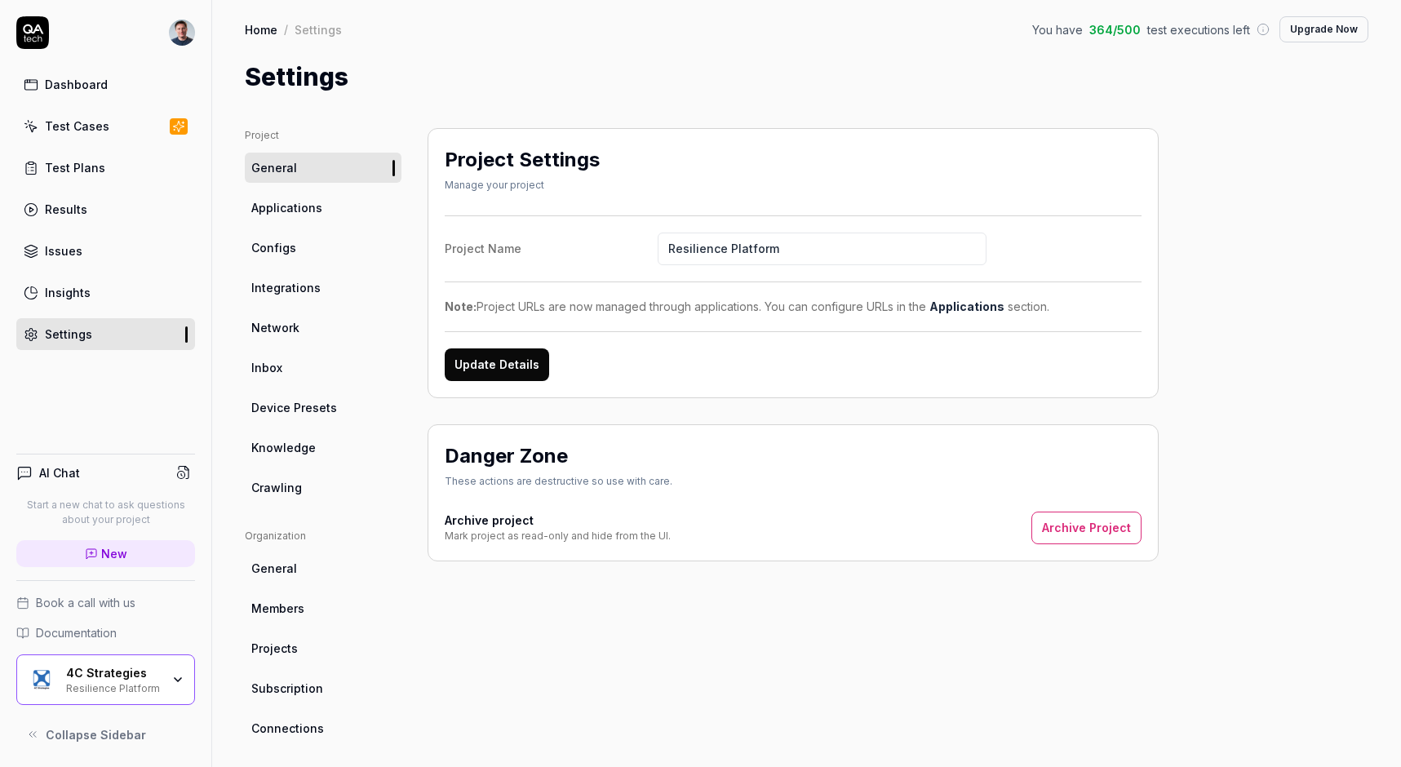
click at [286, 197] on link "Applications" at bounding box center [323, 208] width 157 height 30
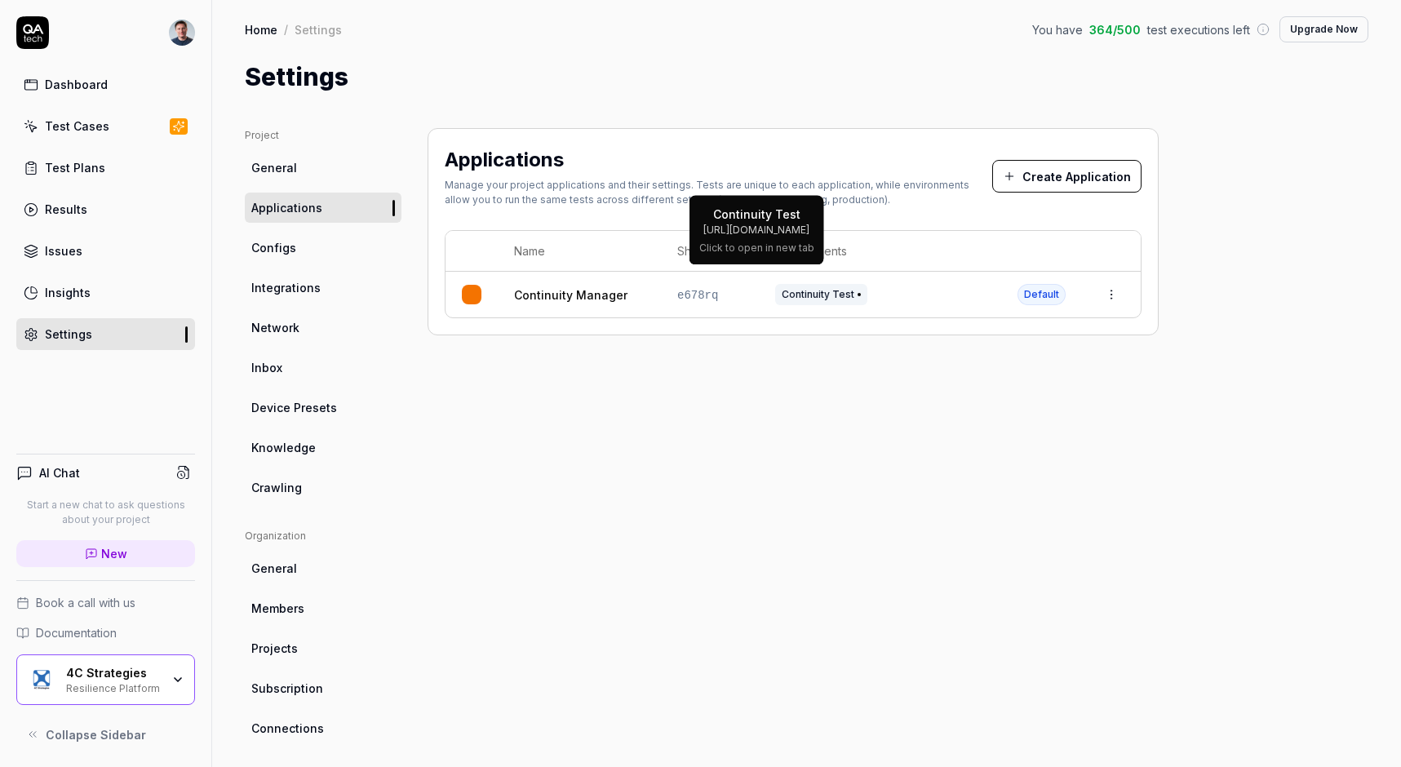
click at [859, 293] on span "Continuity Test" at bounding box center [821, 294] width 92 height 21
click at [274, 255] on span "Configs" at bounding box center [273, 247] width 45 height 17
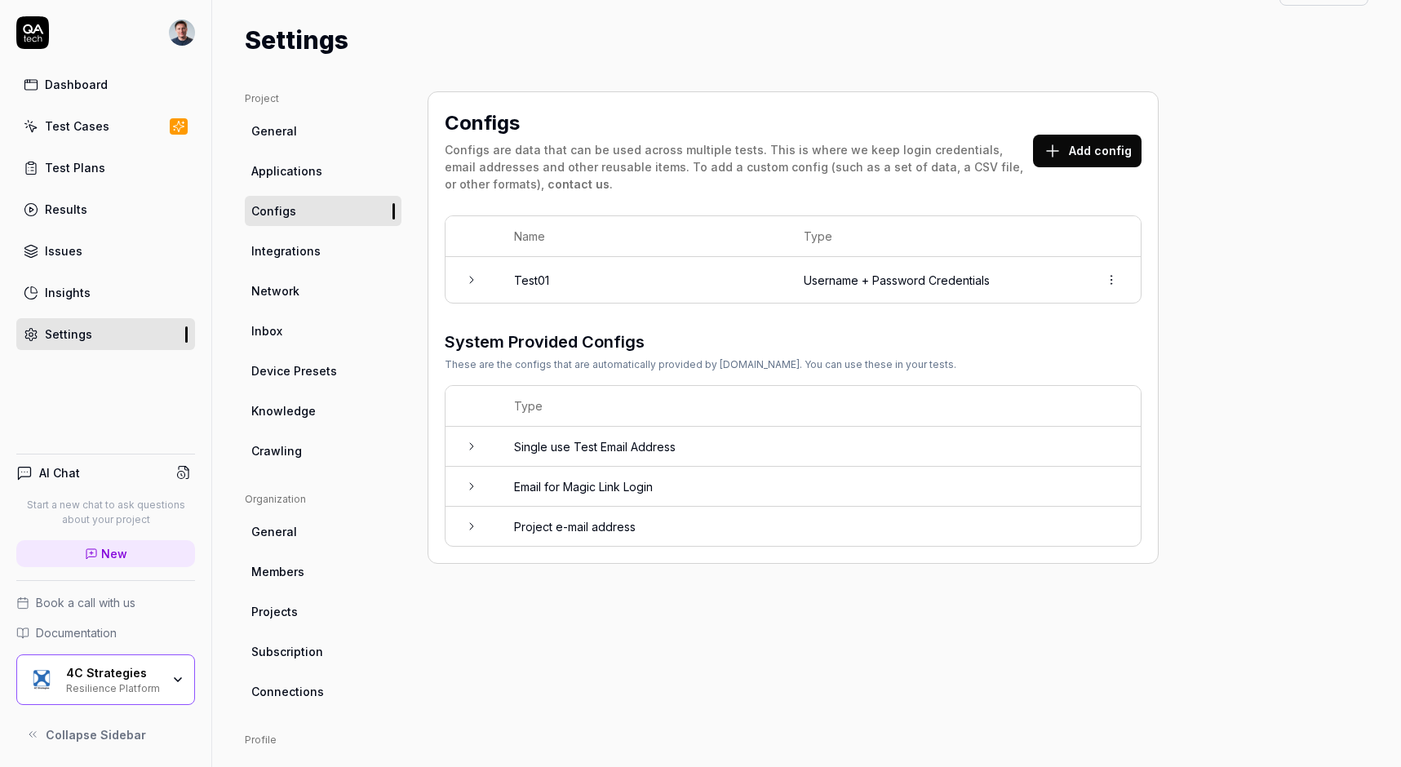
scroll to position [38, 0]
click at [474, 443] on icon at bounding box center [471, 444] width 13 height 13
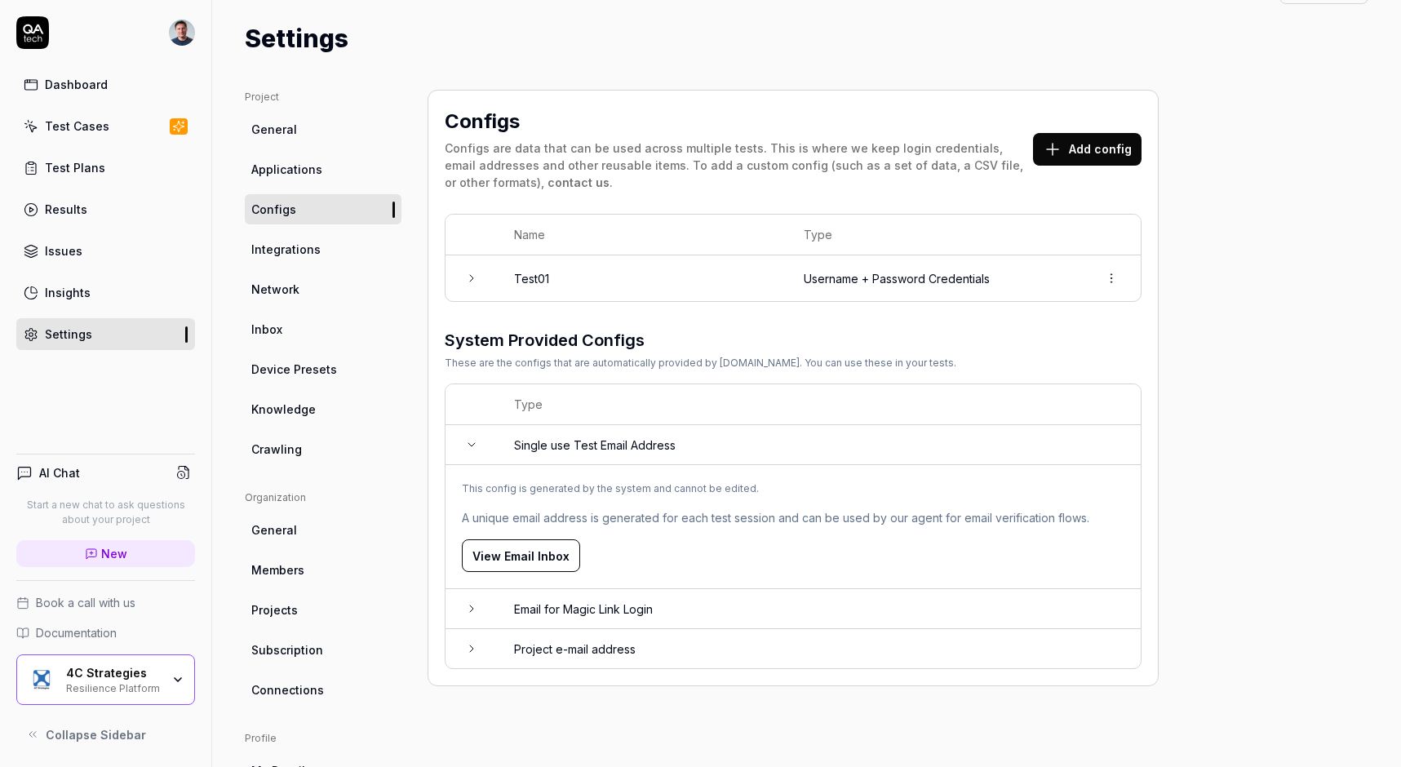
click at [474, 443] on icon at bounding box center [471, 444] width 13 height 13
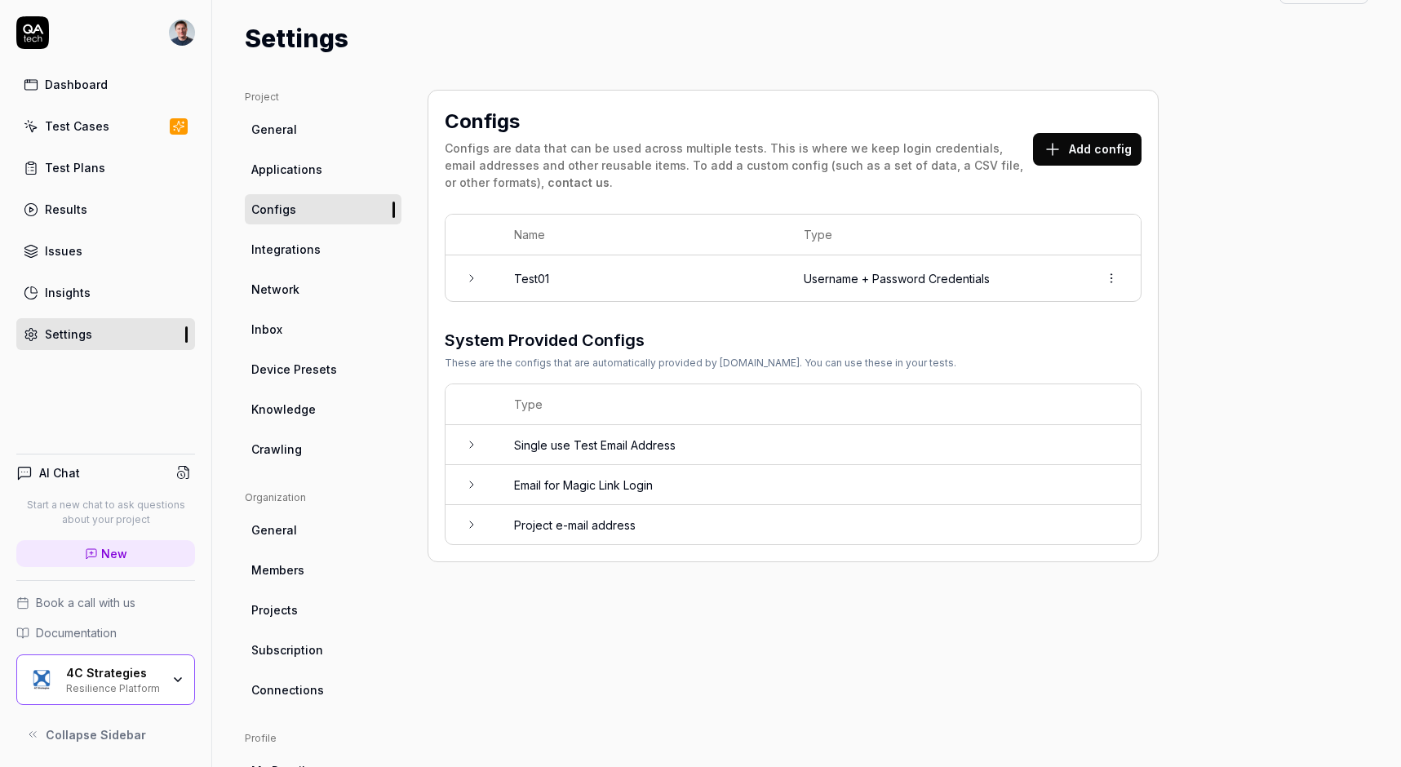
click at [284, 244] on span "Integrations" at bounding box center [285, 249] width 69 height 17
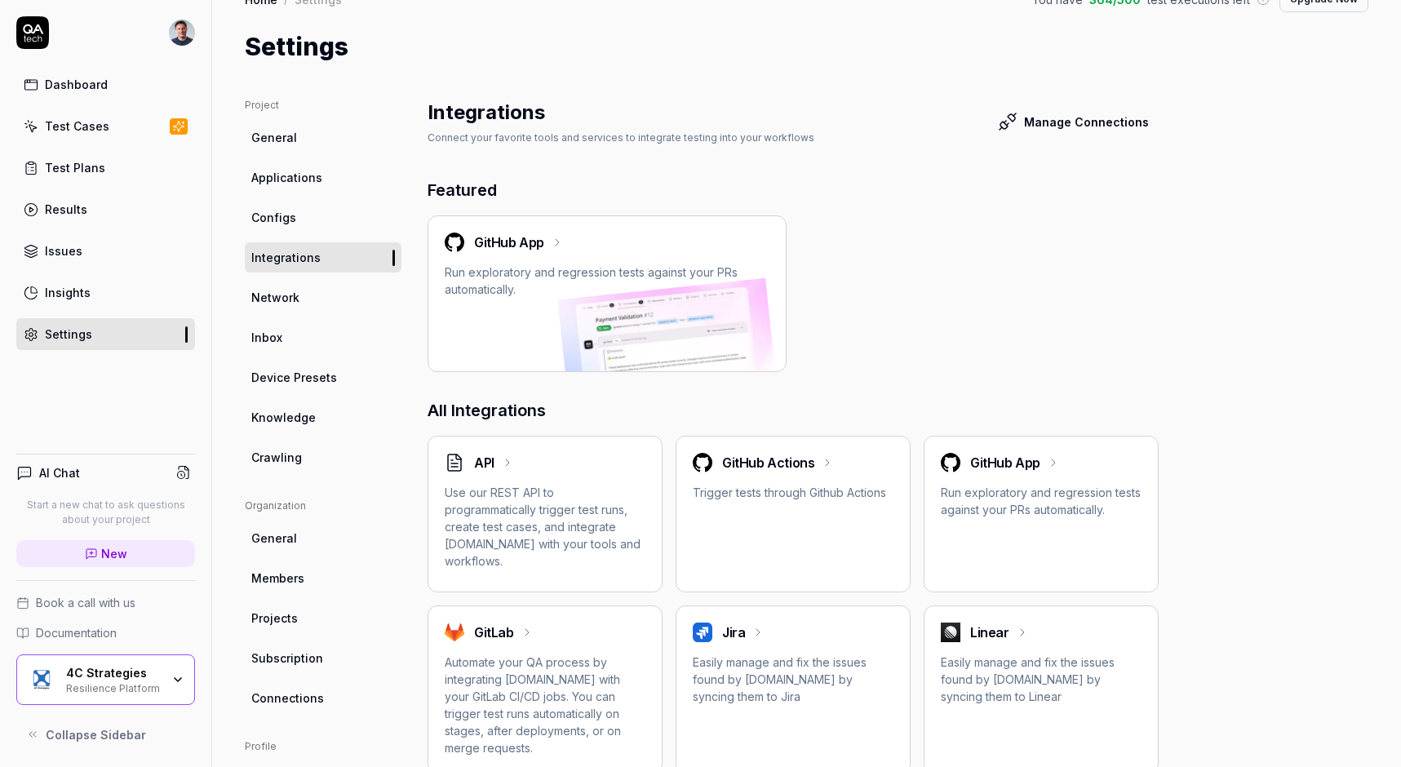
scroll to position [40, 0]
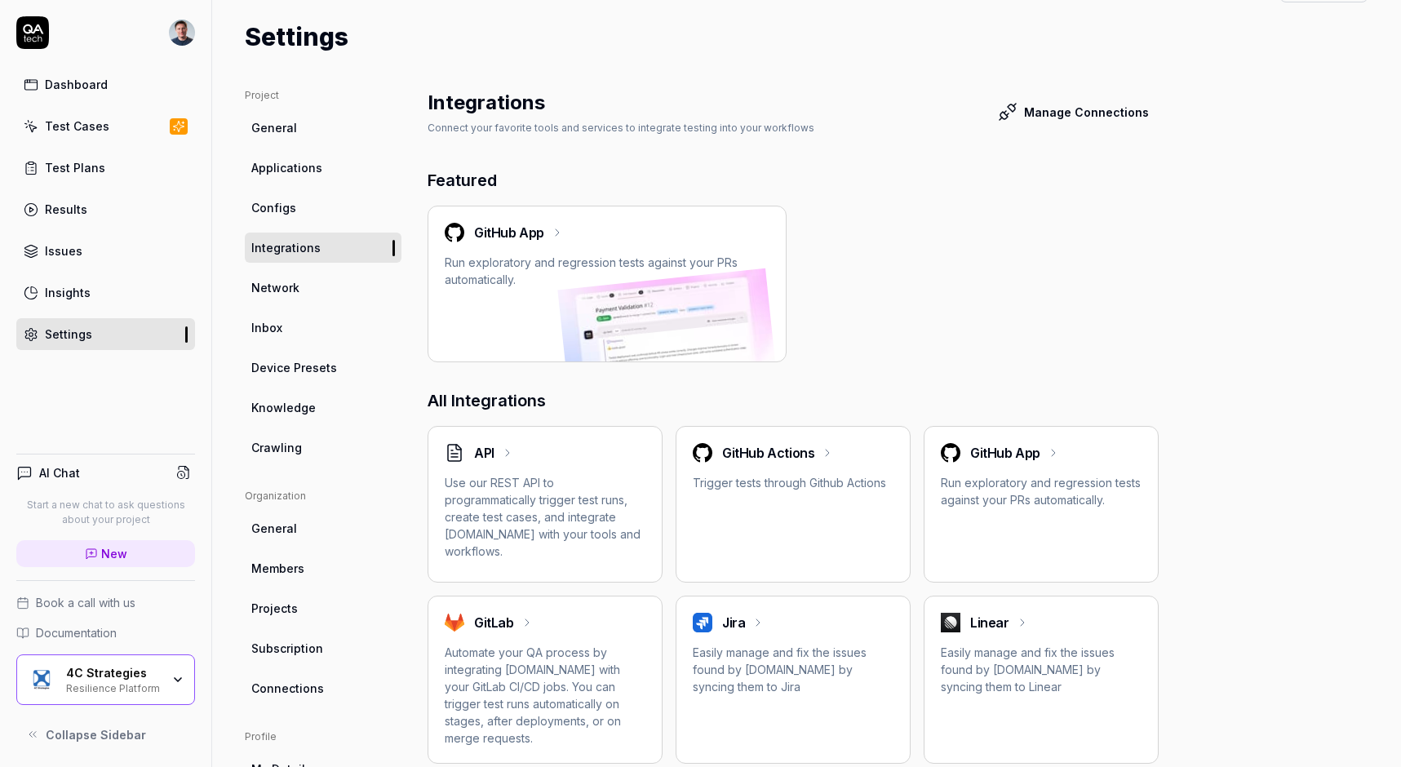
click at [289, 283] on span "Network" at bounding box center [275, 287] width 48 height 17
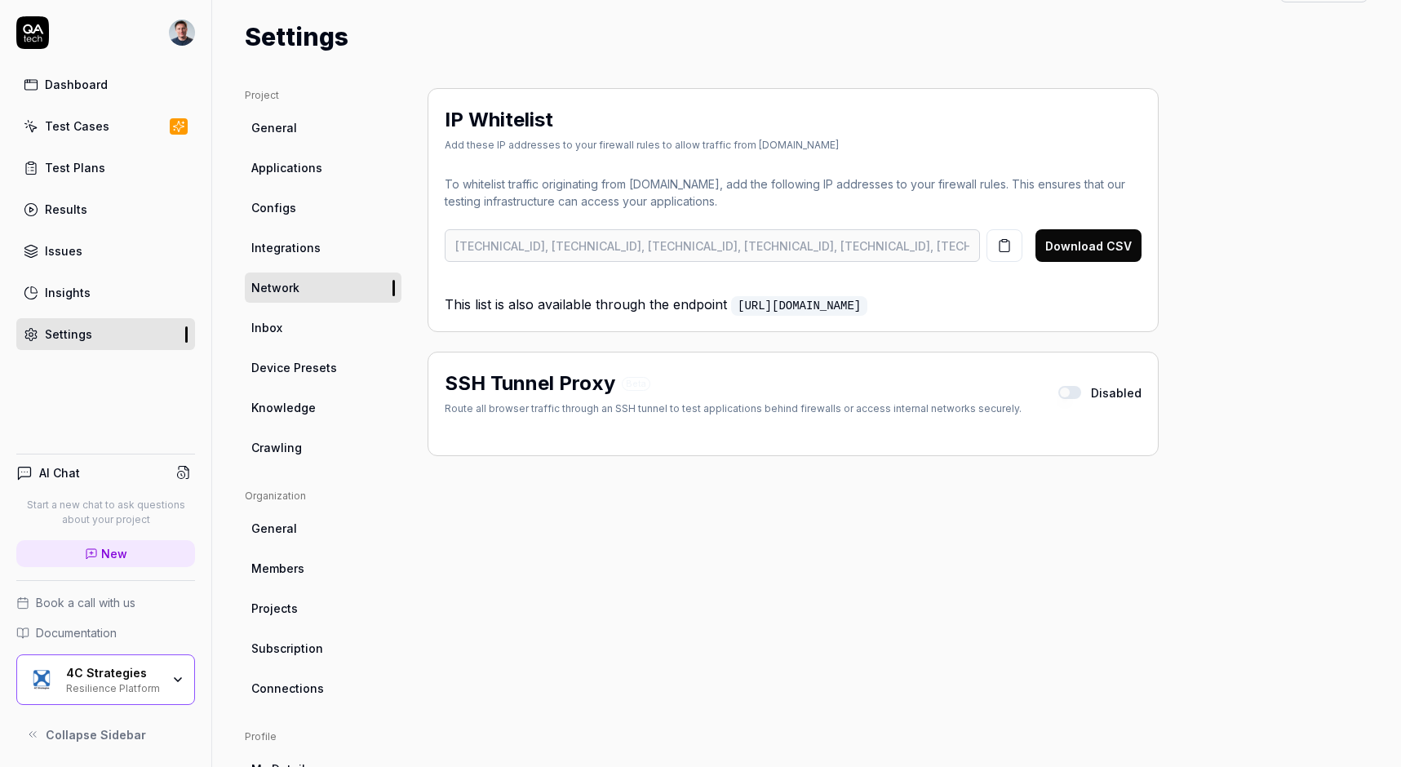
click at [278, 331] on span "Inbox" at bounding box center [266, 327] width 31 height 17
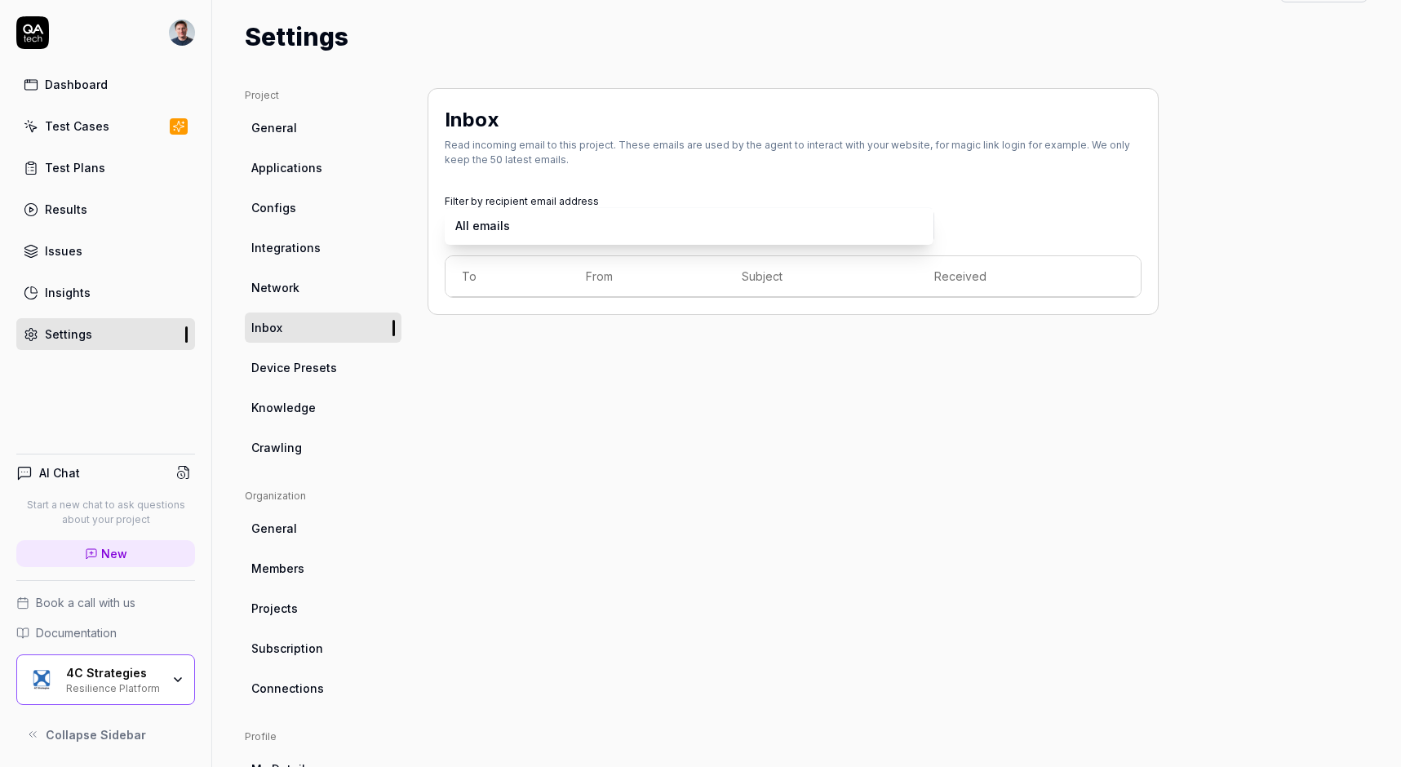
click at [499, 224] on body "Dashboard Test Cases Test Plans Results Issues Insights Settings AI Chat Start …" at bounding box center [700, 383] width 1401 height 767
click at [573, 422] on html "Dashboard Test Cases Test Plans Results Issues Insights Settings AI Chat Start …" at bounding box center [700, 383] width 1401 height 767
click at [282, 374] on span "Device Presets" at bounding box center [294, 367] width 86 height 17
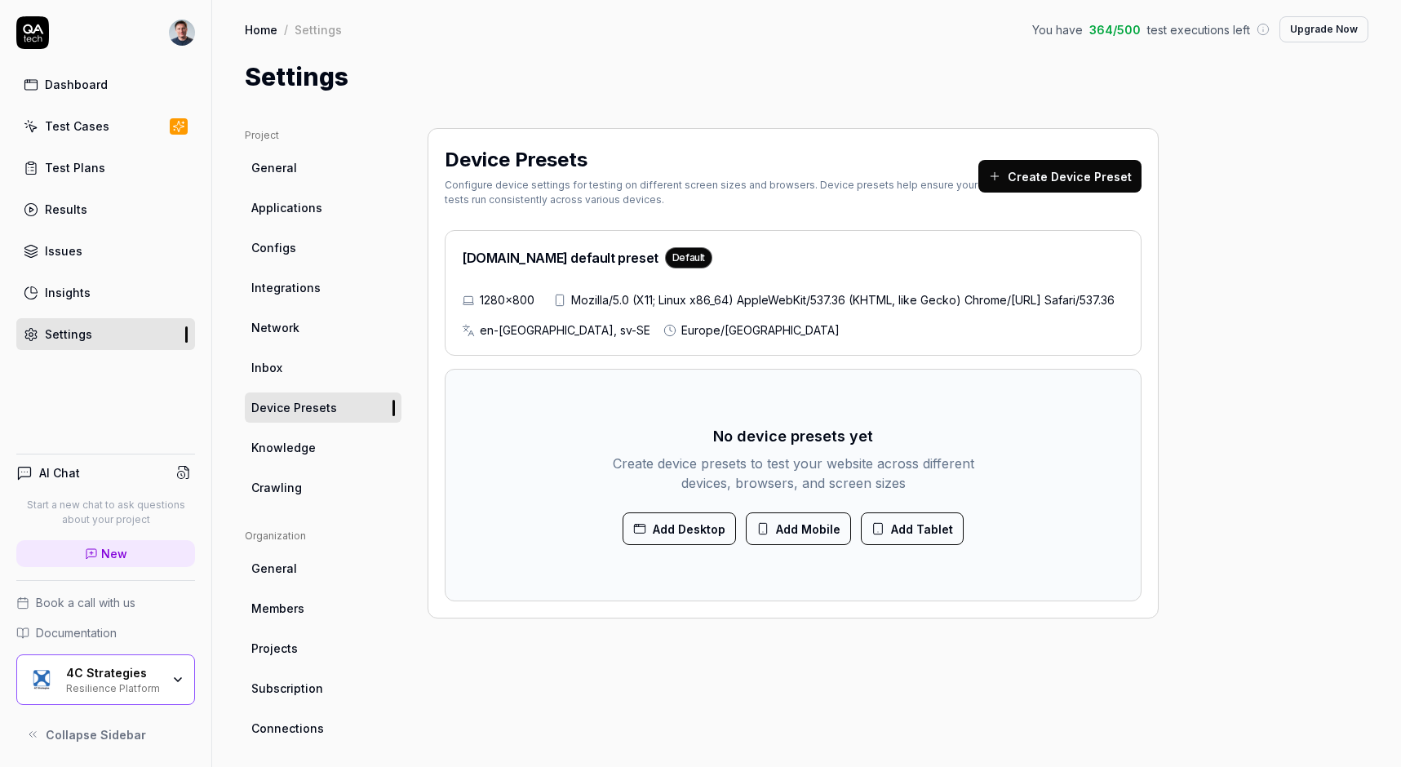
click at [300, 442] on span "Knowledge" at bounding box center [283, 447] width 64 height 17
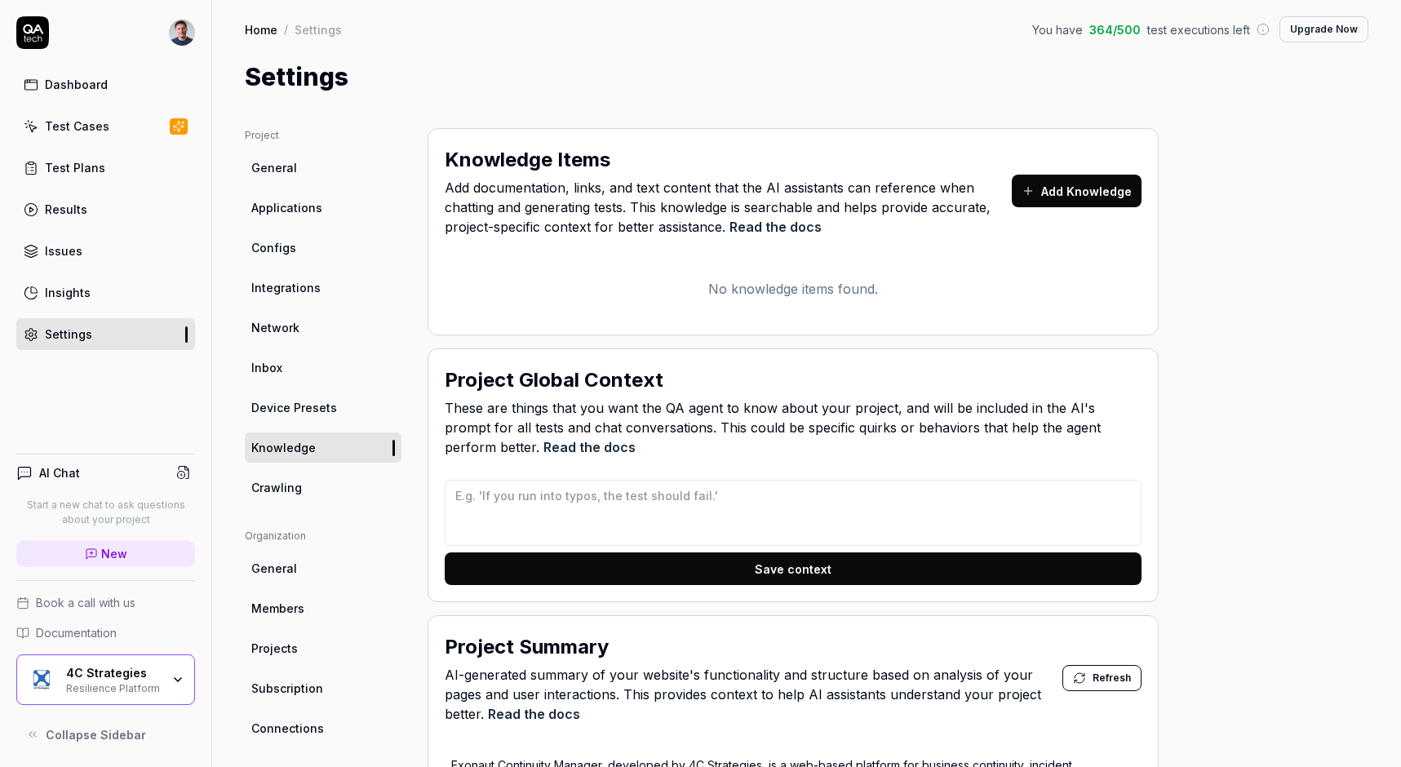
click at [286, 482] on span "Crawling" at bounding box center [276, 487] width 51 height 17
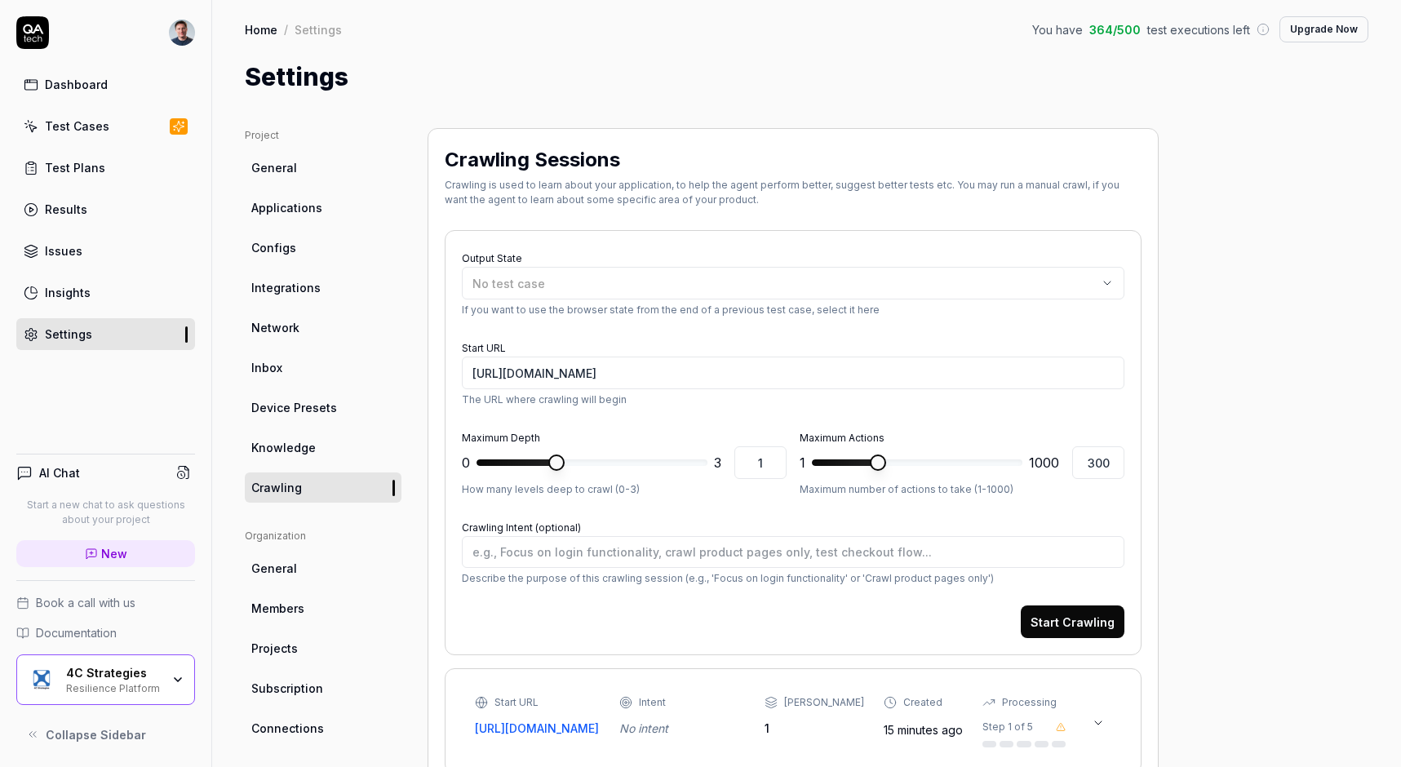
type textarea "*"
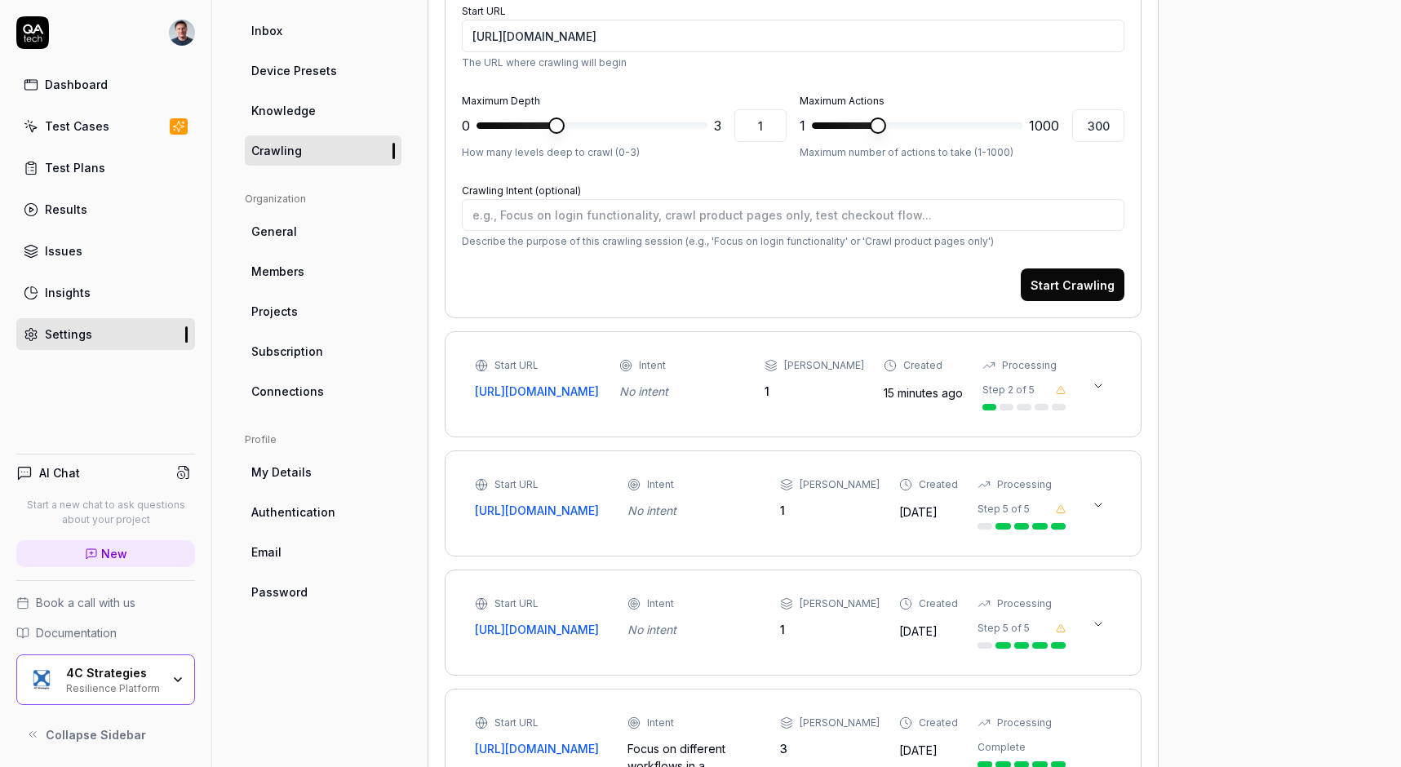
scroll to position [356, 0]
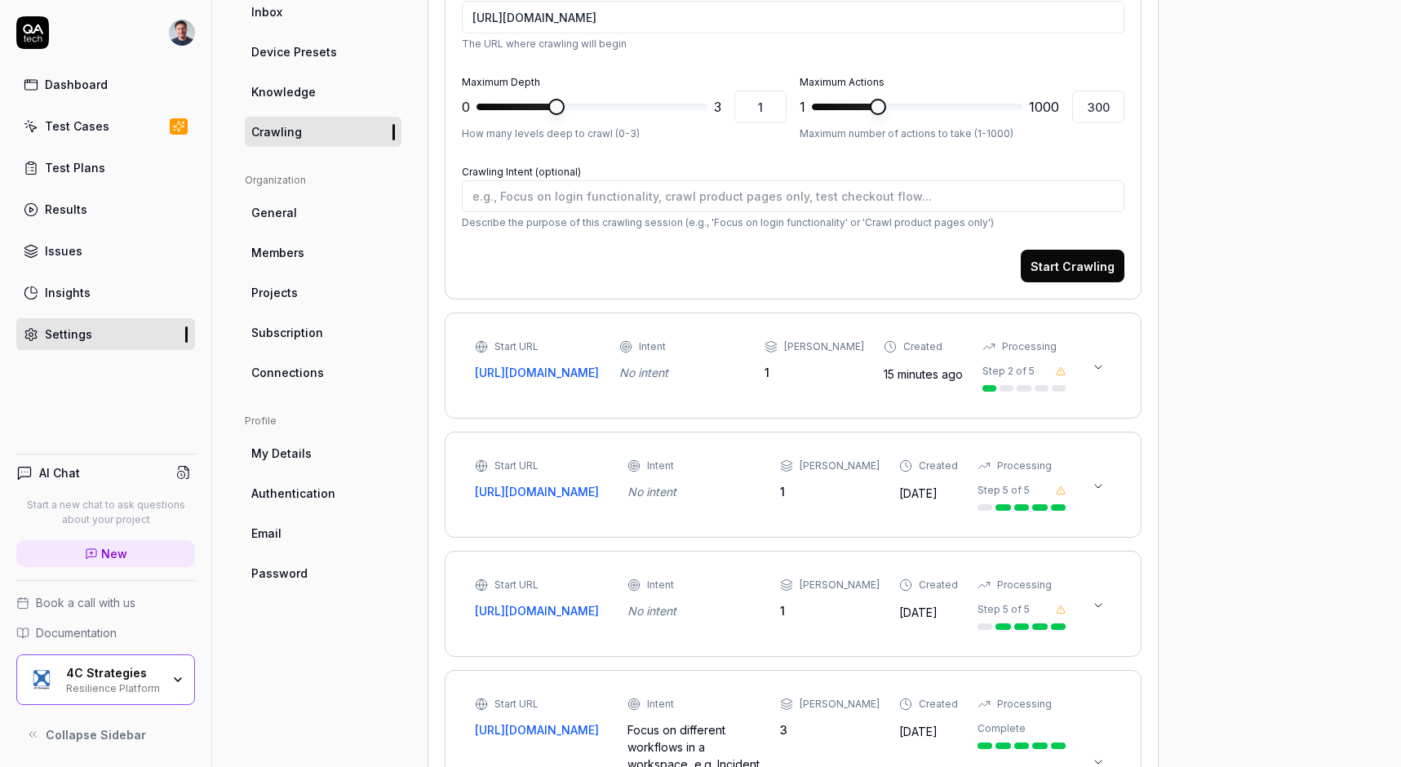
click at [268, 225] on link "General" at bounding box center [323, 213] width 157 height 30
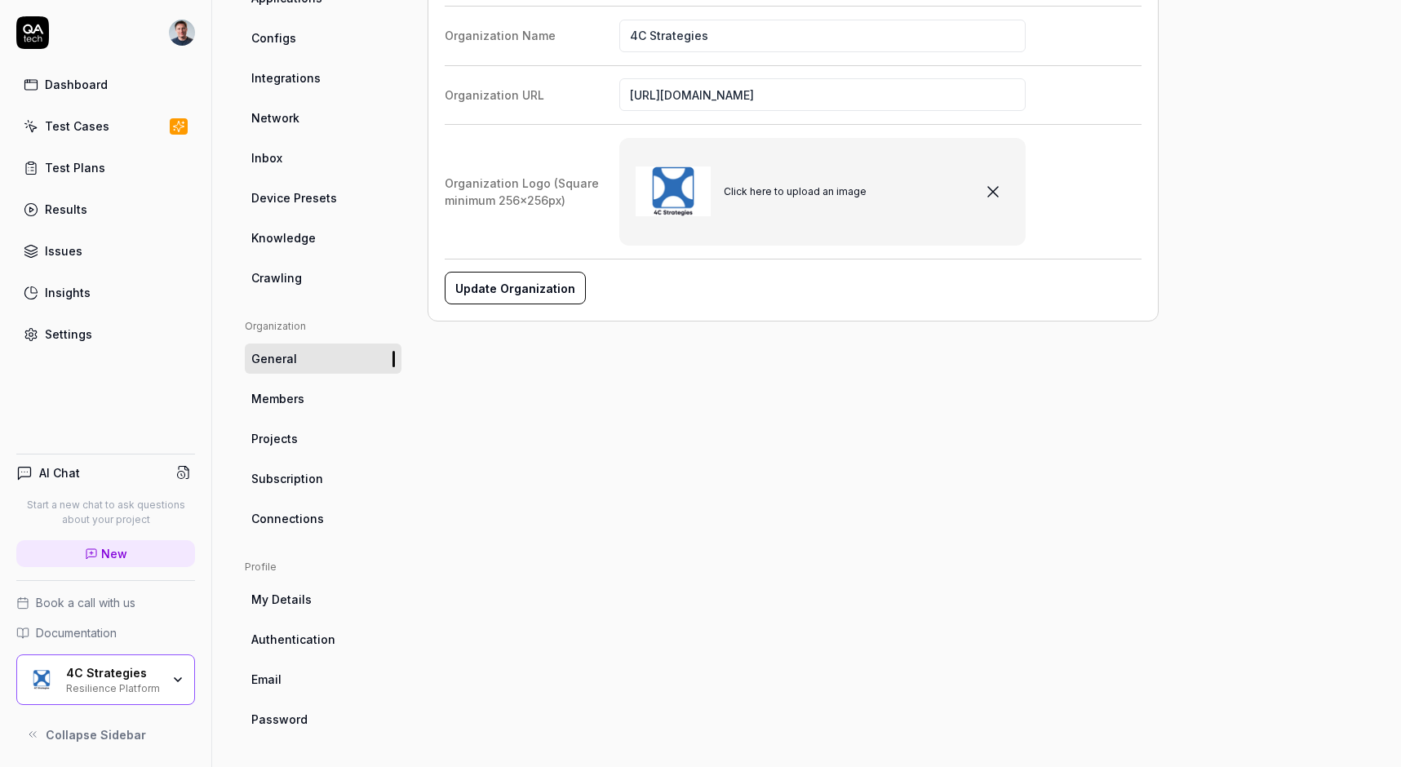
scroll to position [210, 0]
click at [285, 402] on span "Members" at bounding box center [277, 398] width 53 height 17
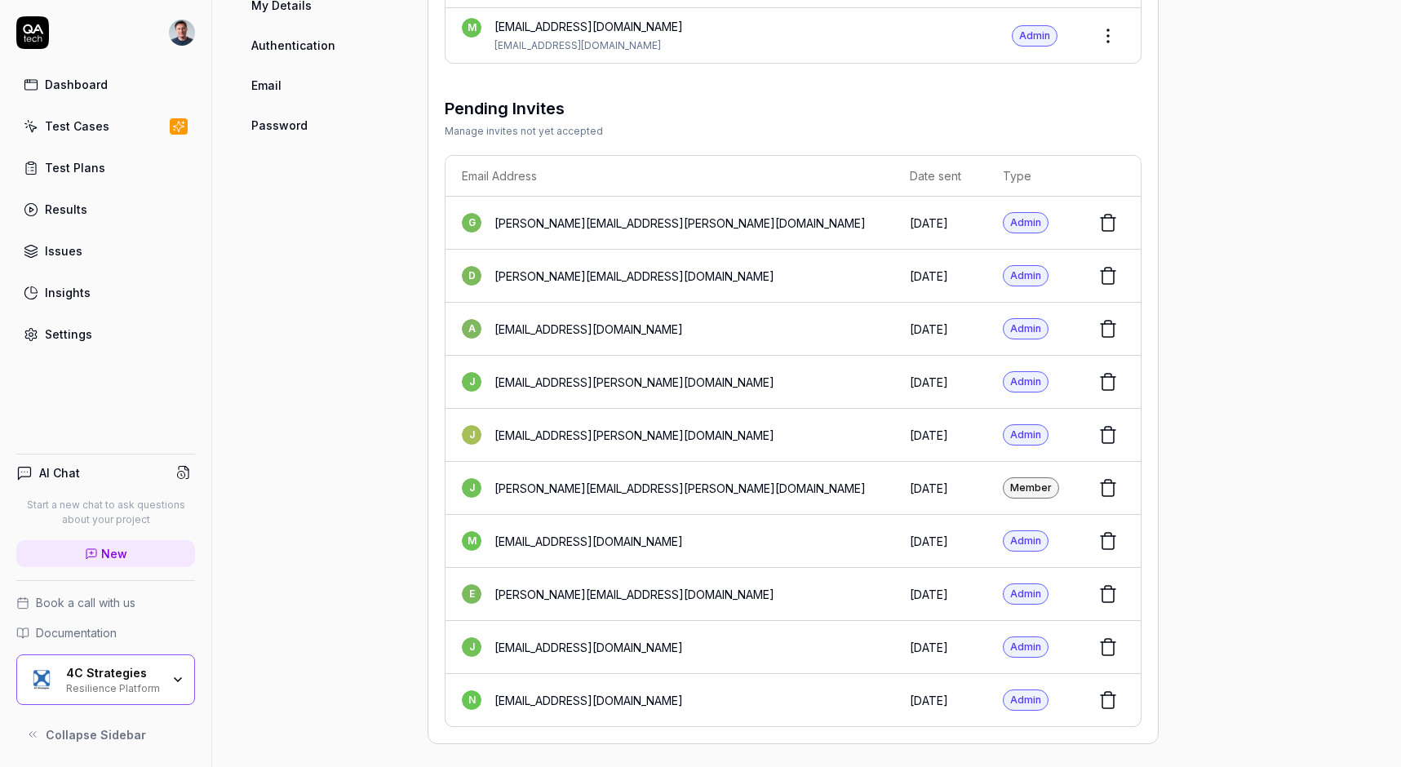
scroll to position [803, 0]
drag, startPoint x: 654, startPoint y: 689, endPoint x: 563, endPoint y: 689, distance: 90.6
click at [563, 693] on div "[EMAIL_ADDRESS][DOMAIN_NAME]" at bounding box center [589, 701] width 189 height 17
copy div "[DOMAIN_NAME]"
